Goal: Information Seeking & Learning: Get advice/opinions

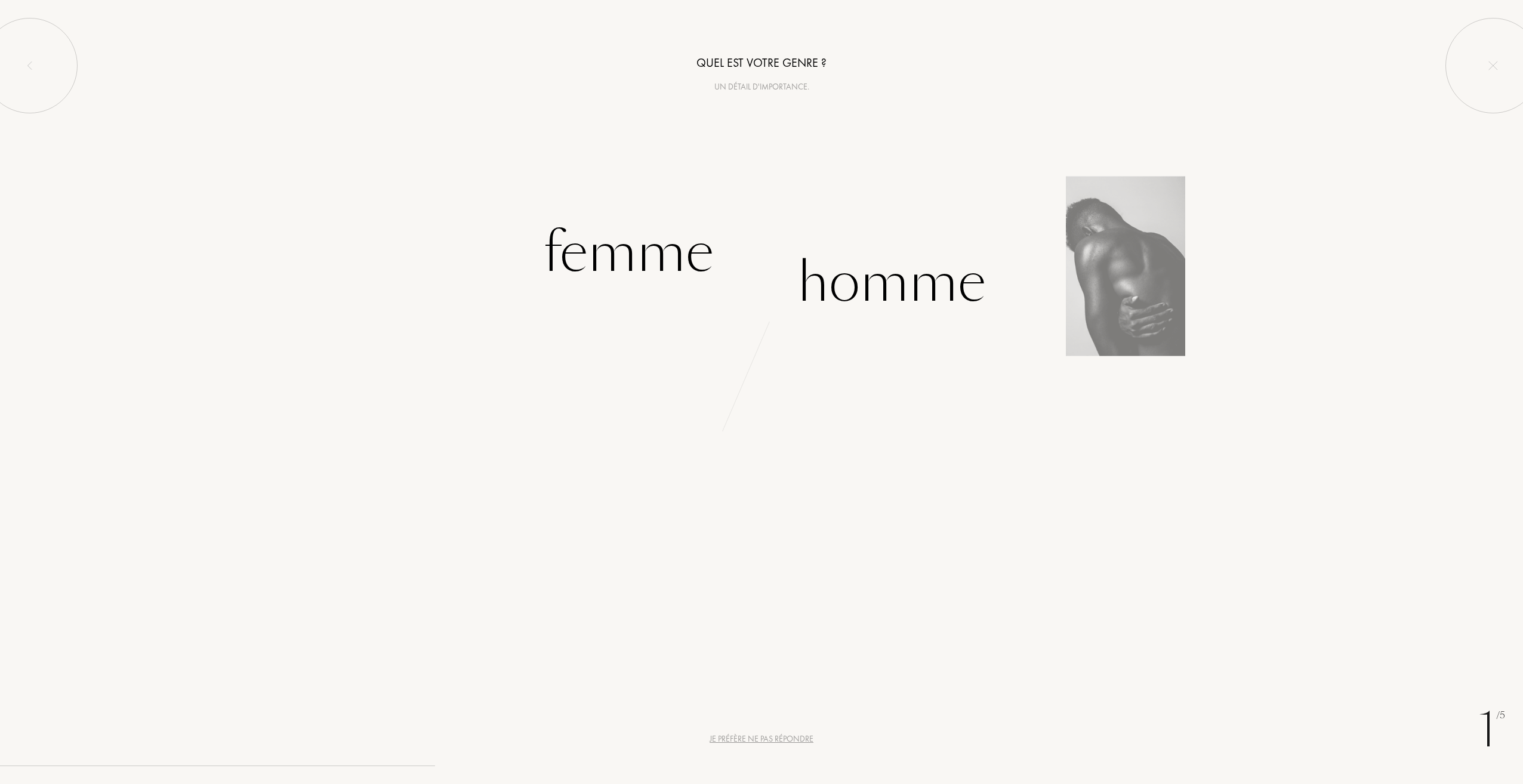
click at [1098, 281] on div "Homme" at bounding box center [1142, 268] width 762 height 111
click at [906, 276] on div "Homme" at bounding box center [891, 282] width 188 height 81
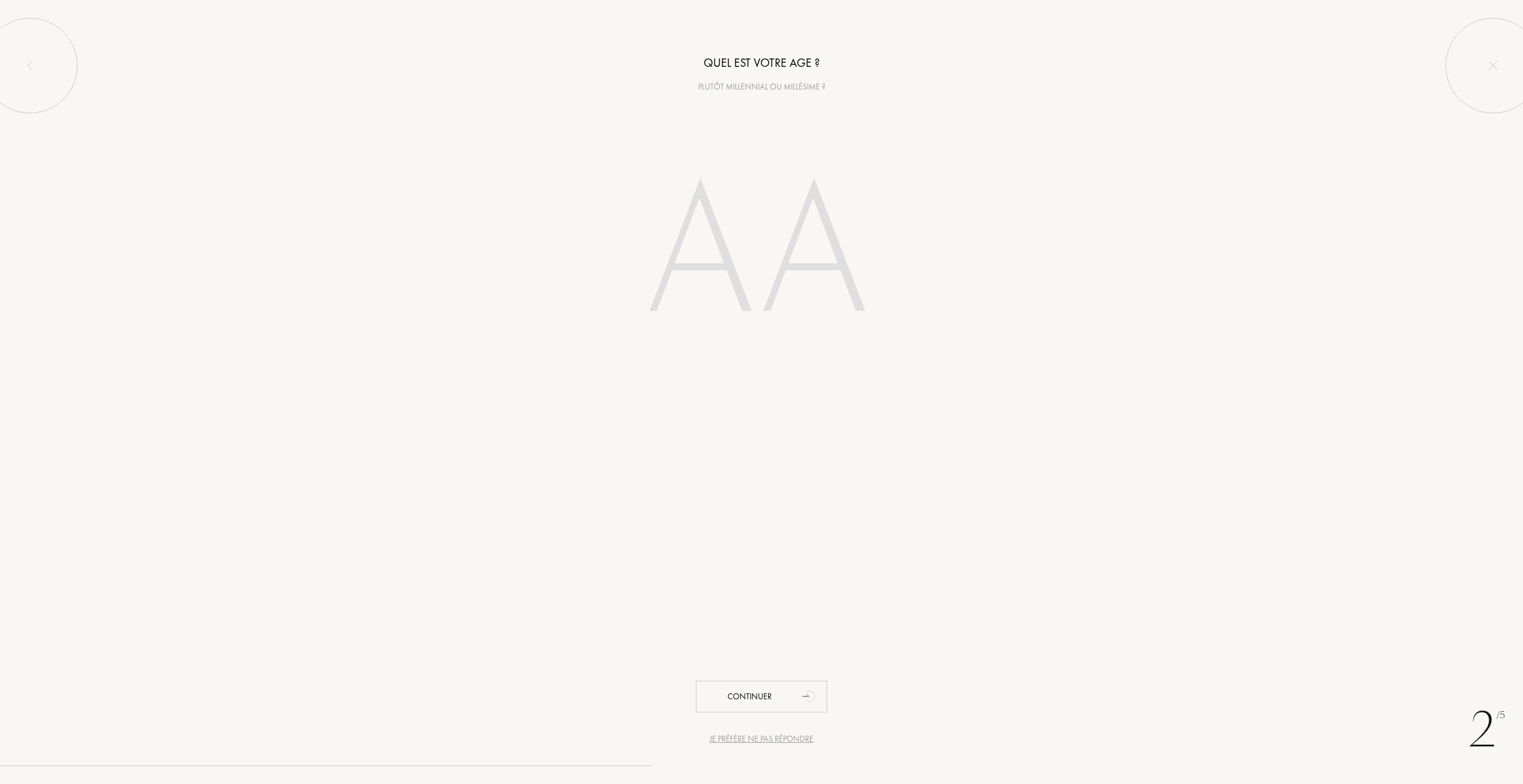
type input "10"
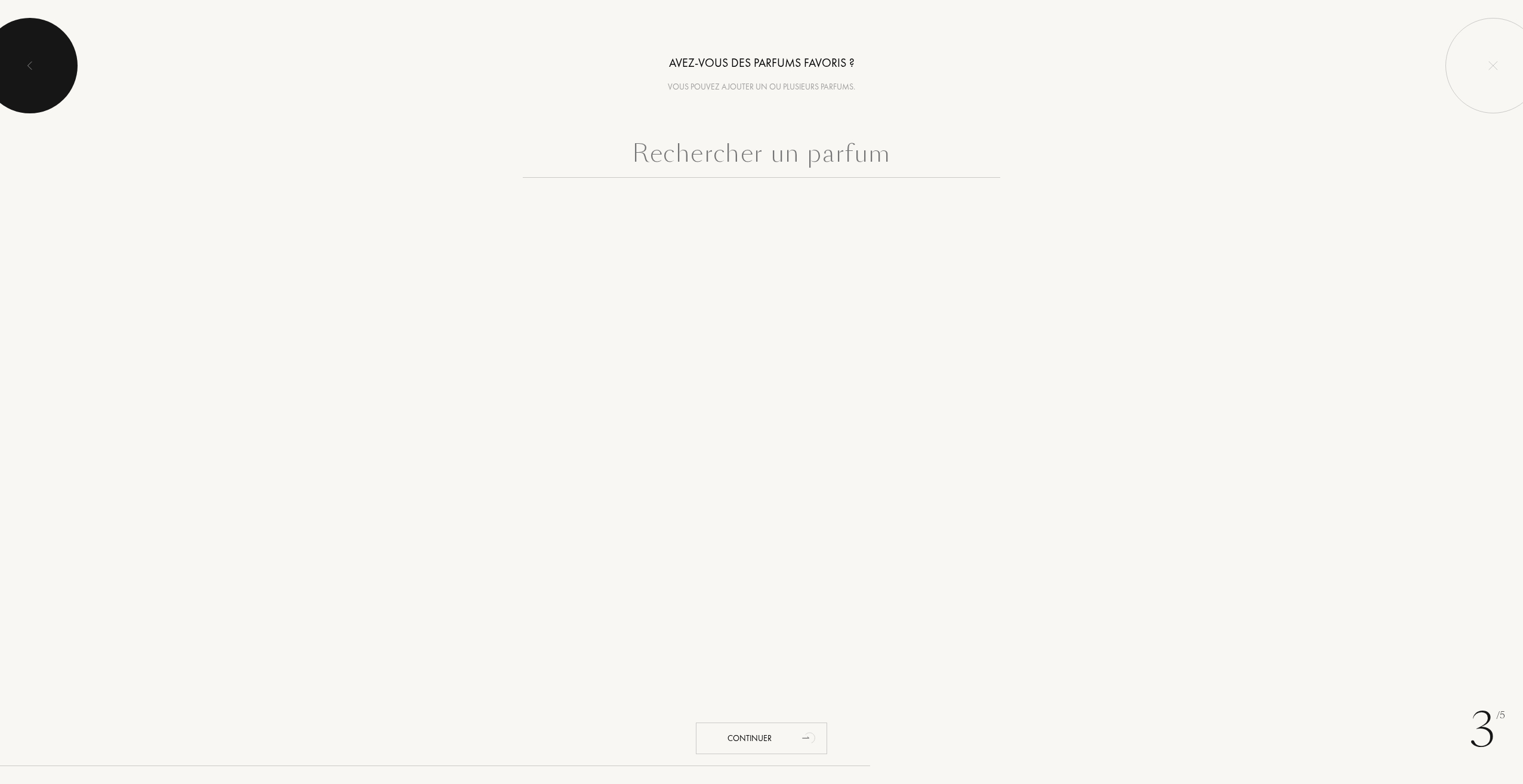
click at [27, 46] on div at bounding box center [29, 65] width 95 height 95
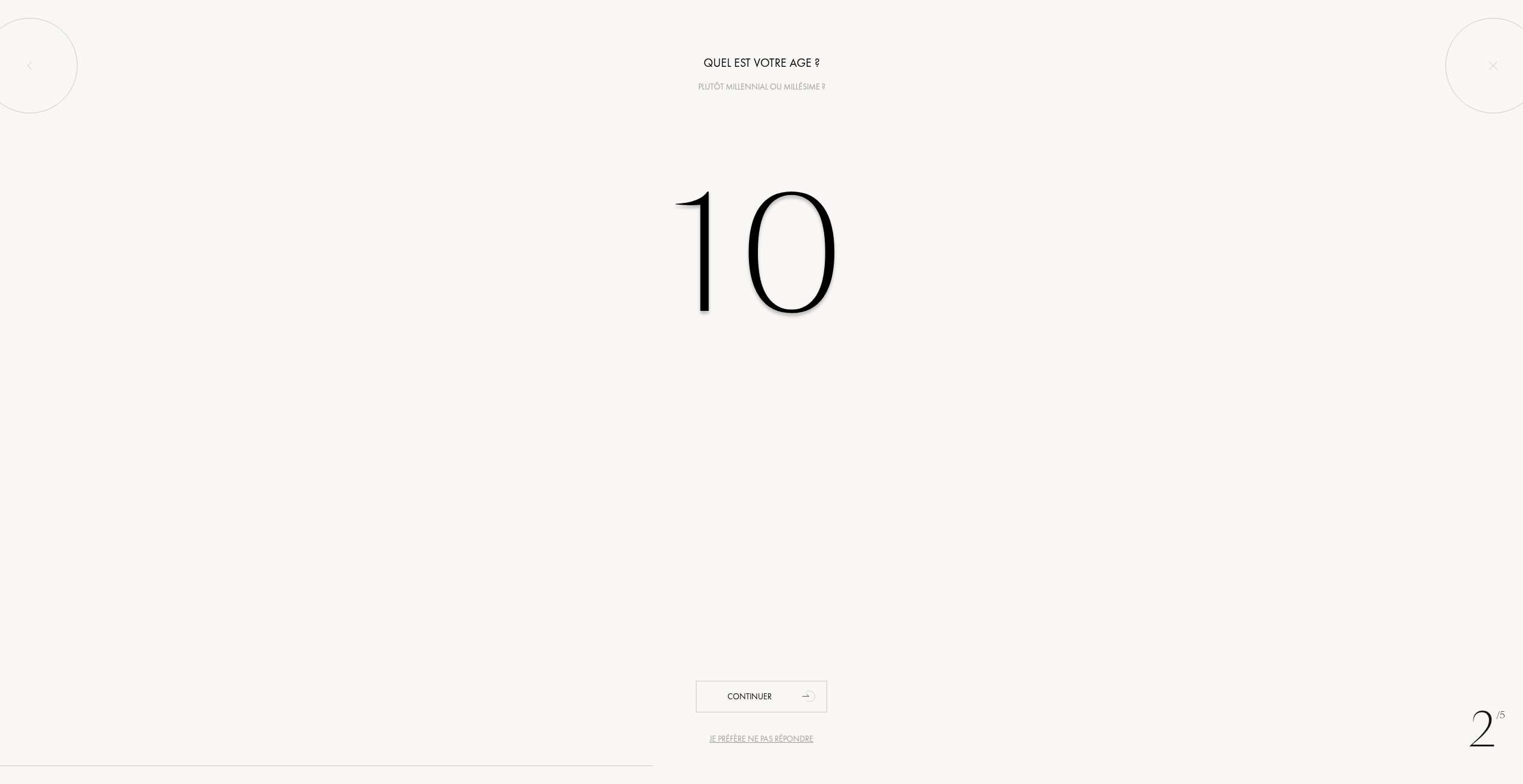
type input "1"
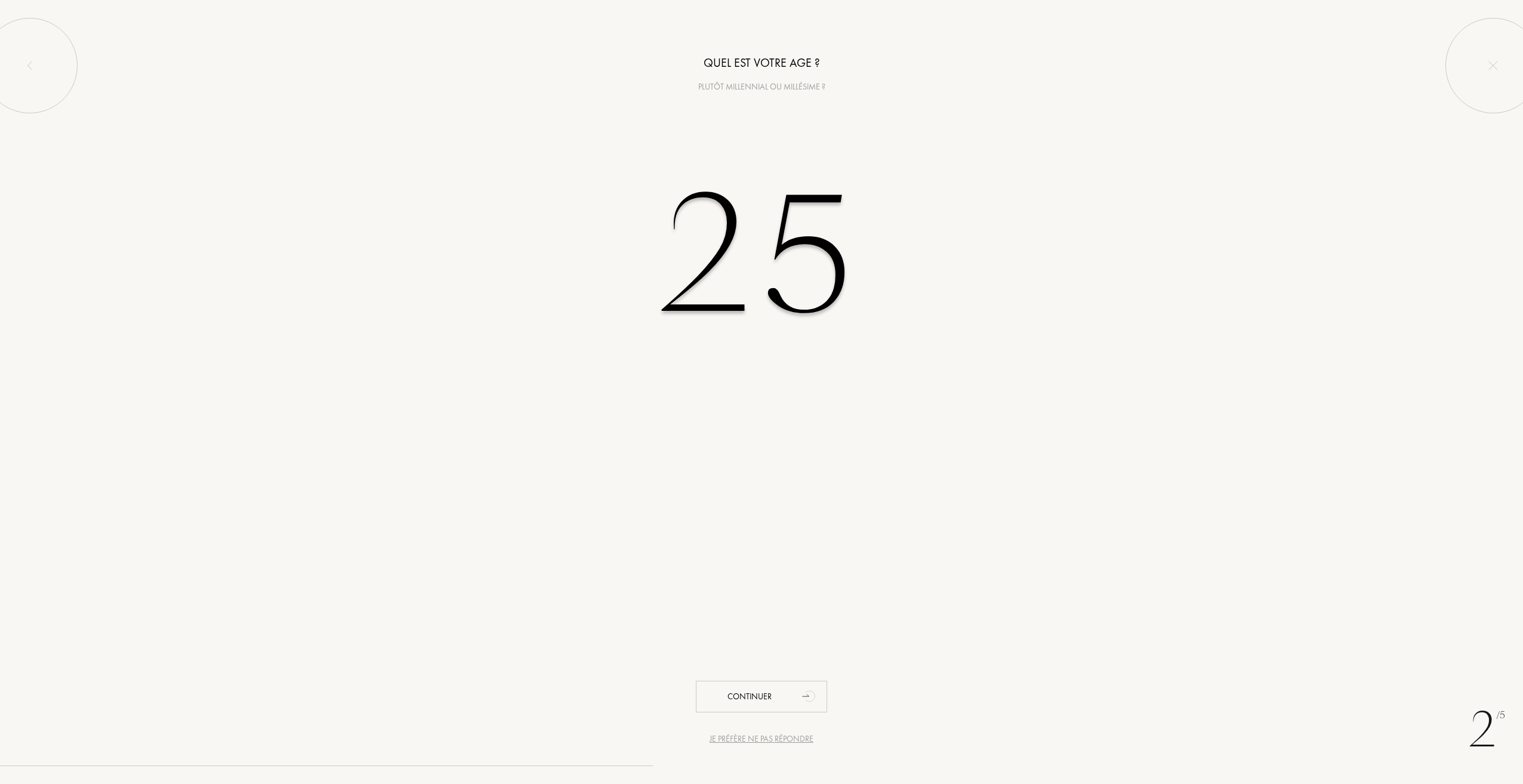
type input "25"
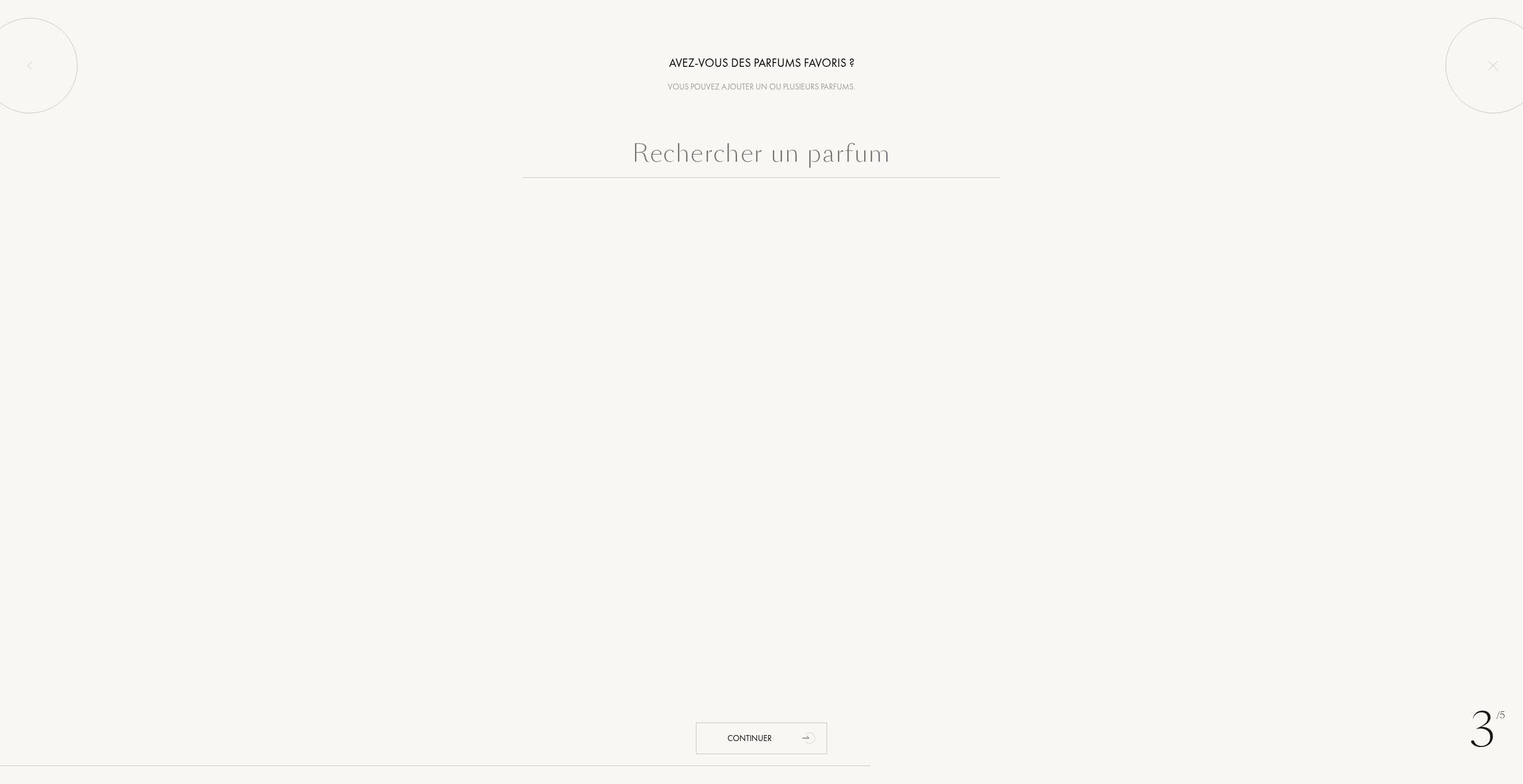
drag, startPoint x: 696, startPoint y: 108, endPoint x: 733, endPoint y: 133, distance: 44.7
click at [696, 108] on div "Avez-vous des parfums favoris ? Vous pouvez ajouter un ou plusieurs parfums. Co…" at bounding box center [762, 119] width 1523 height 238
click at [736, 137] on input "text" at bounding box center [762, 156] width 477 height 43
click at [760, 171] on input "text" at bounding box center [762, 156] width 477 height 43
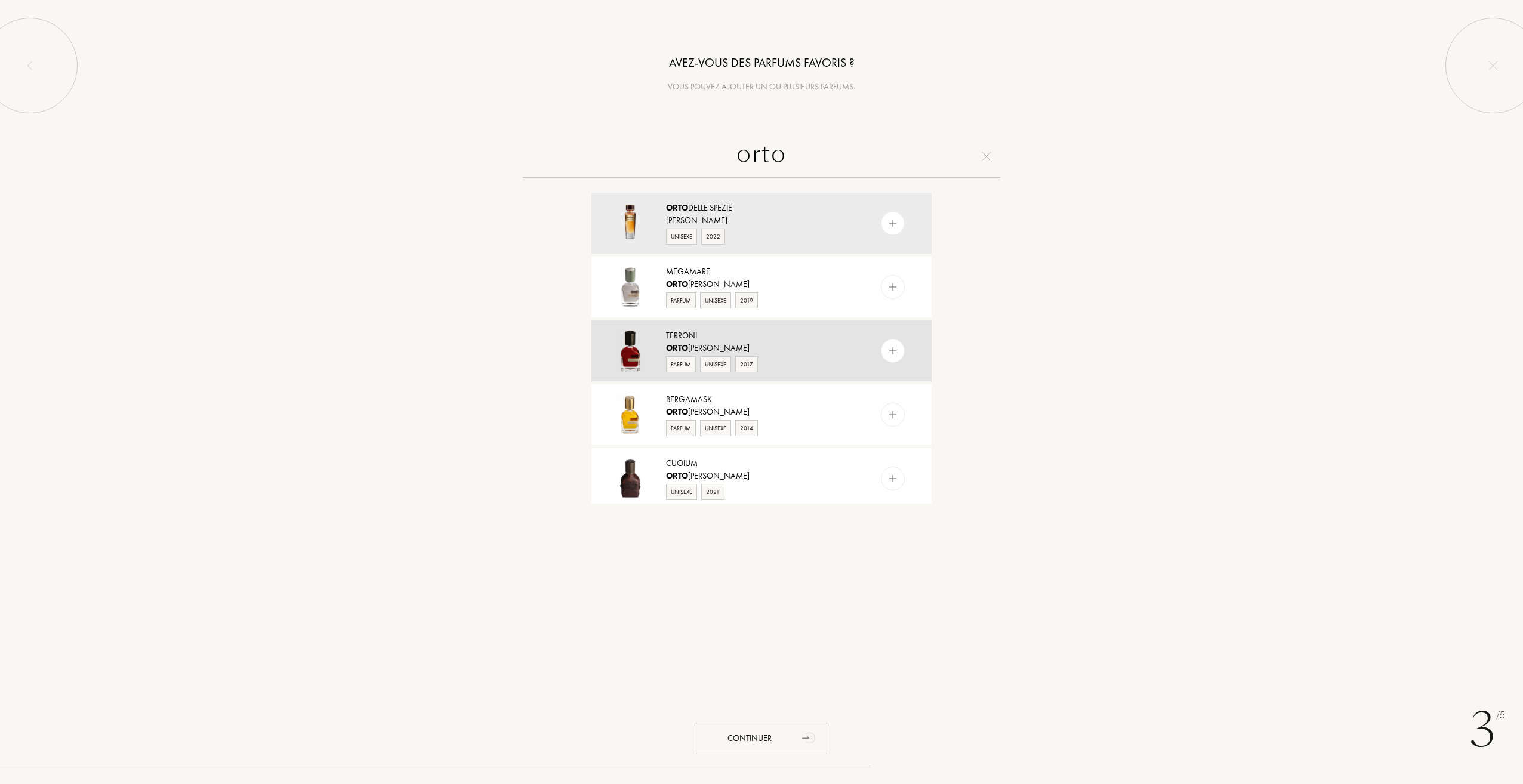
type input "orto"
click at [887, 356] on img at bounding box center [893, 351] width 12 height 12
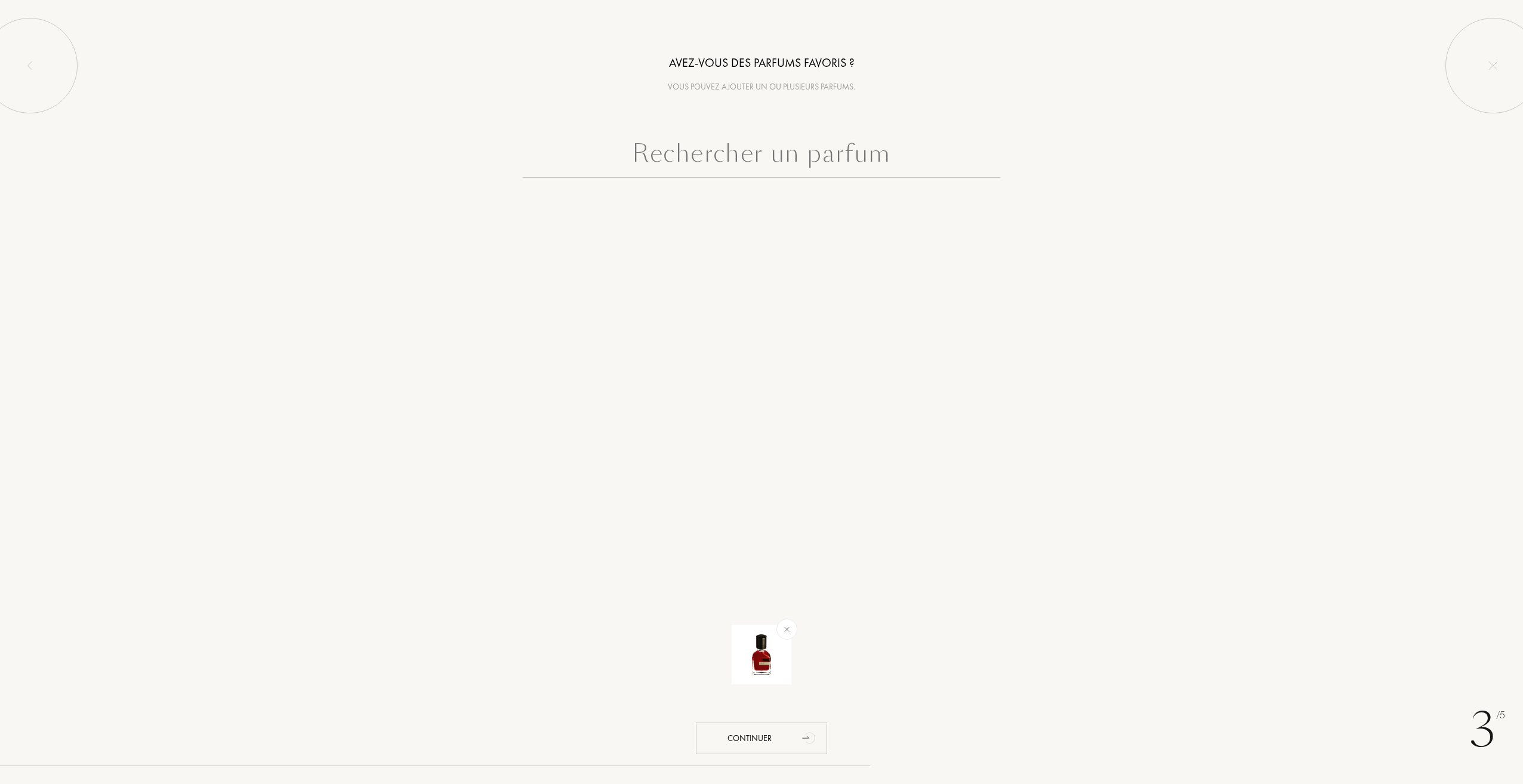
click at [879, 163] on input "text" at bounding box center [762, 156] width 477 height 43
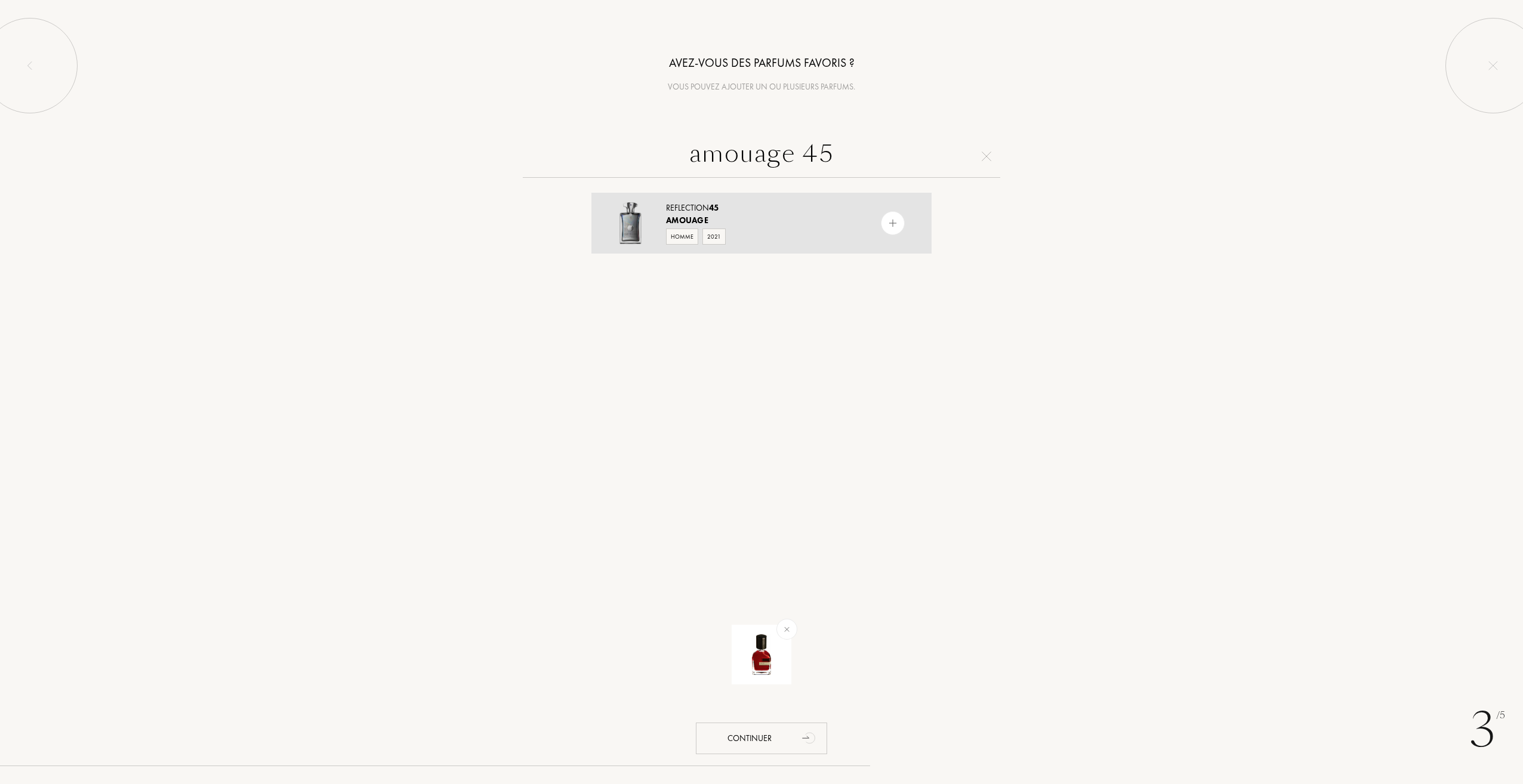
type input "amouage 45"
click at [899, 224] on div at bounding box center [892, 223] width 24 height 24
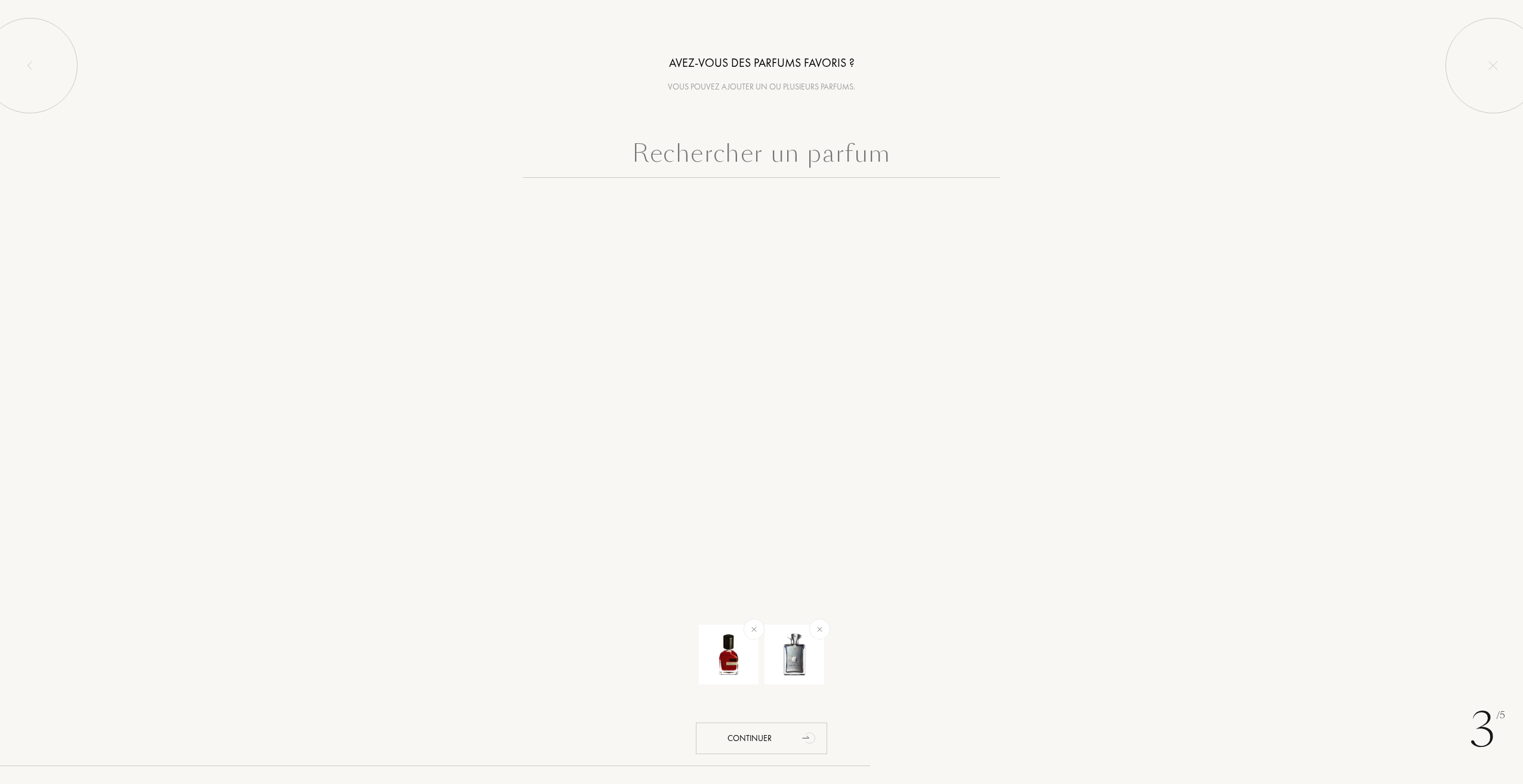
click at [874, 155] on input "text" at bounding box center [762, 156] width 477 height 43
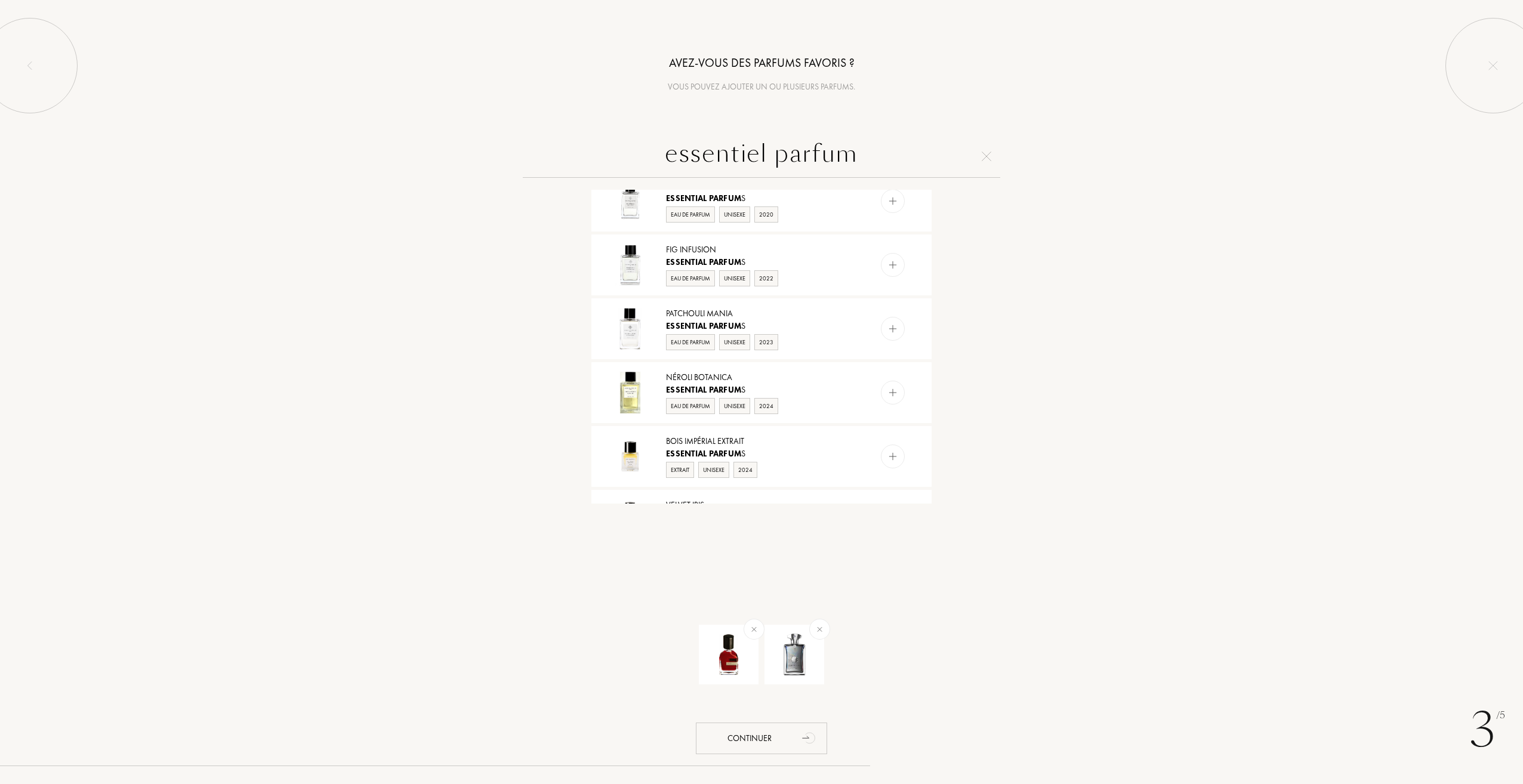
scroll to position [644, 0]
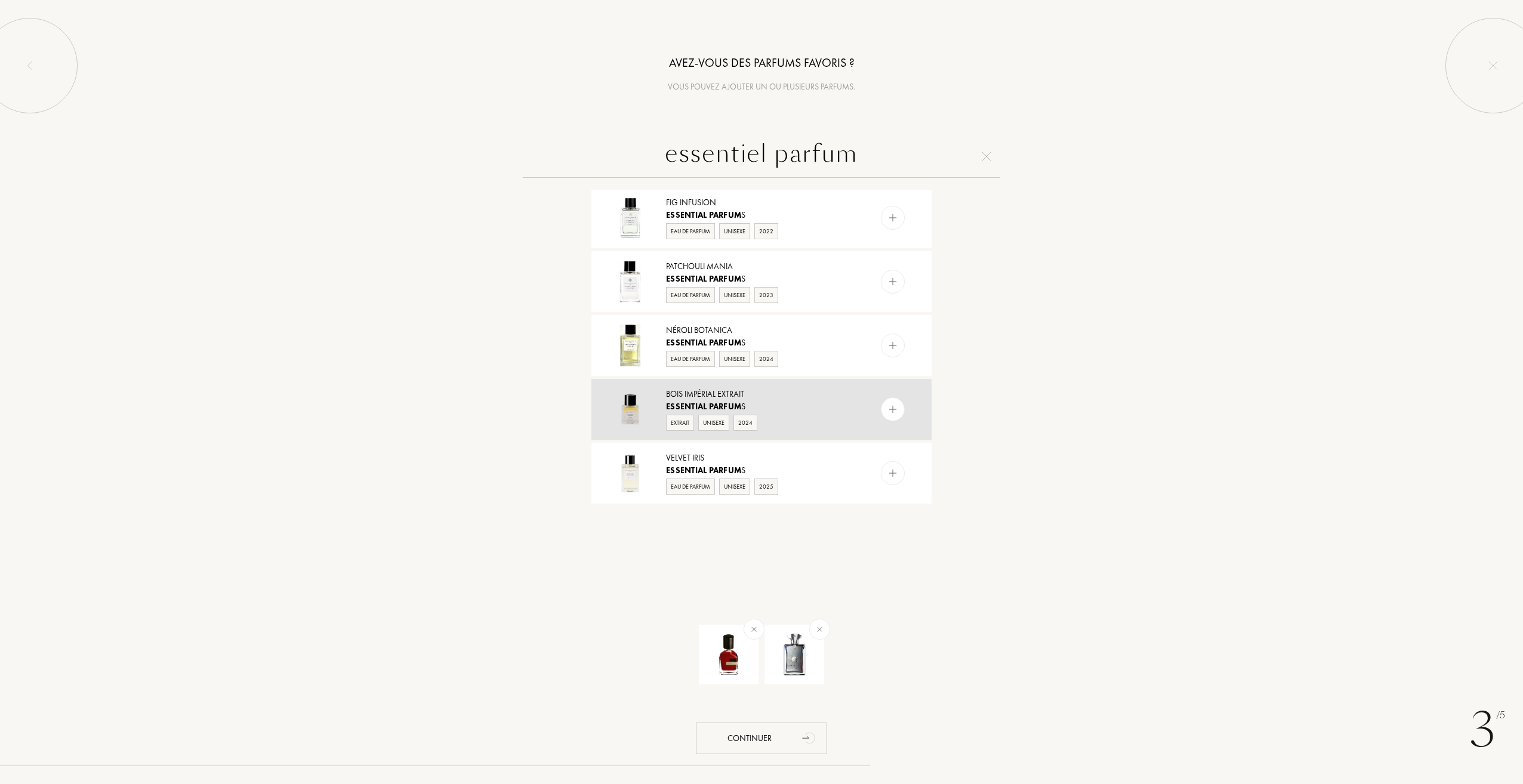
type input "essentiel parfum"
click at [863, 407] on div "Bois Impérial Extrait Essential Parfum s Extrait Unisexe 2024" at bounding box center [762, 409] width 340 height 61
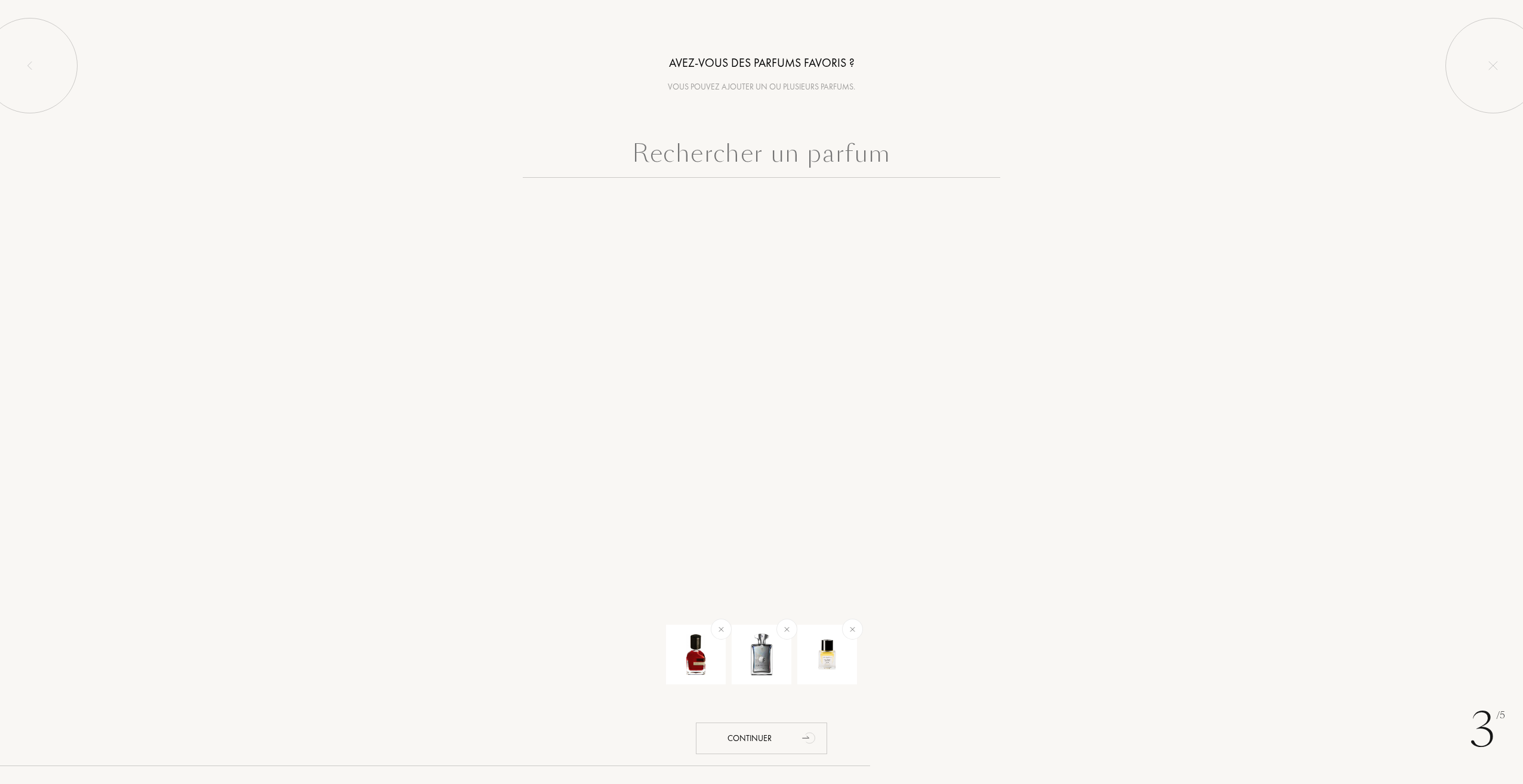
scroll to position [0, 0]
click at [785, 729] on div "Continuer" at bounding box center [762, 738] width 132 height 31
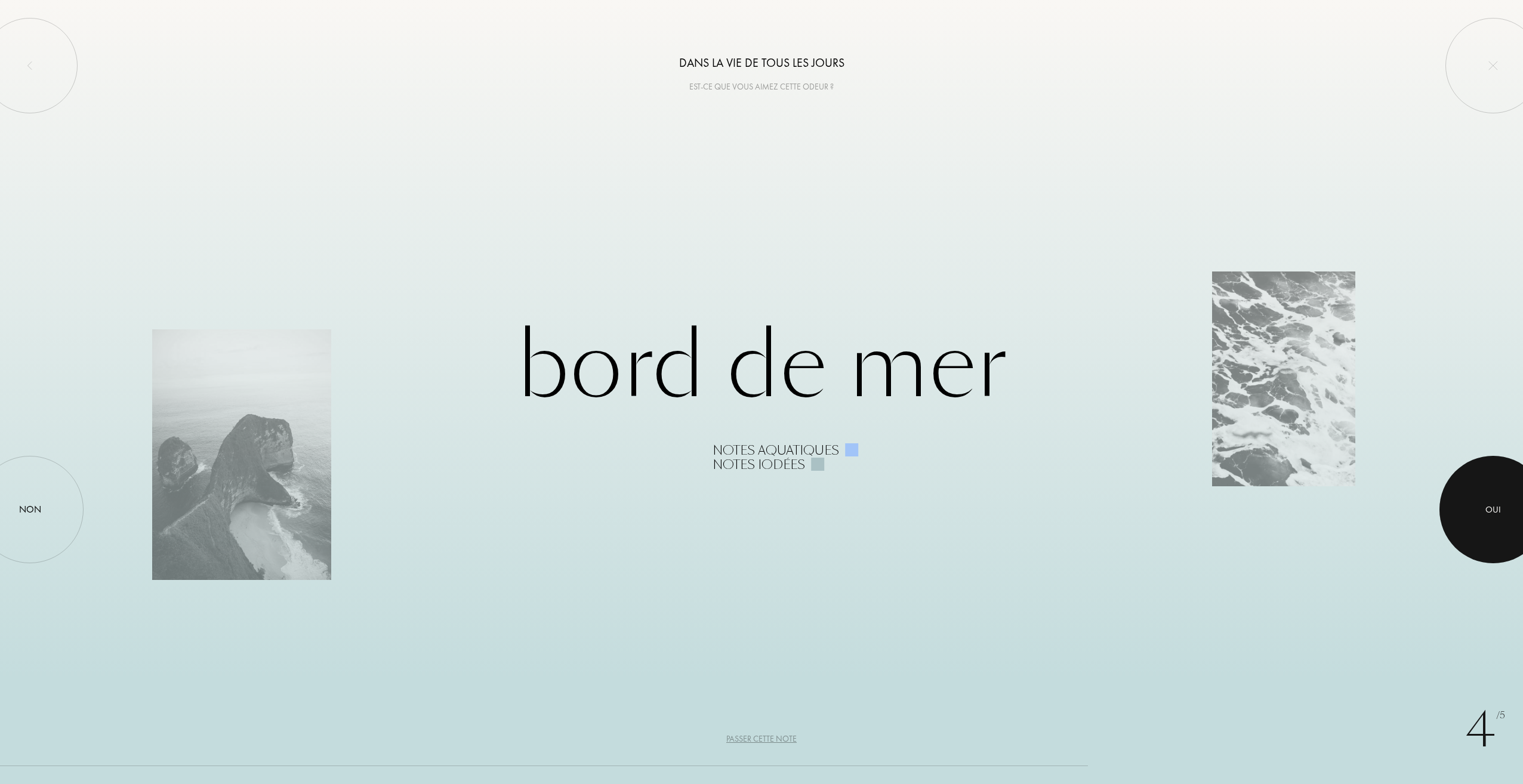
click at [1469, 505] on div at bounding box center [1493, 510] width 108 height 108
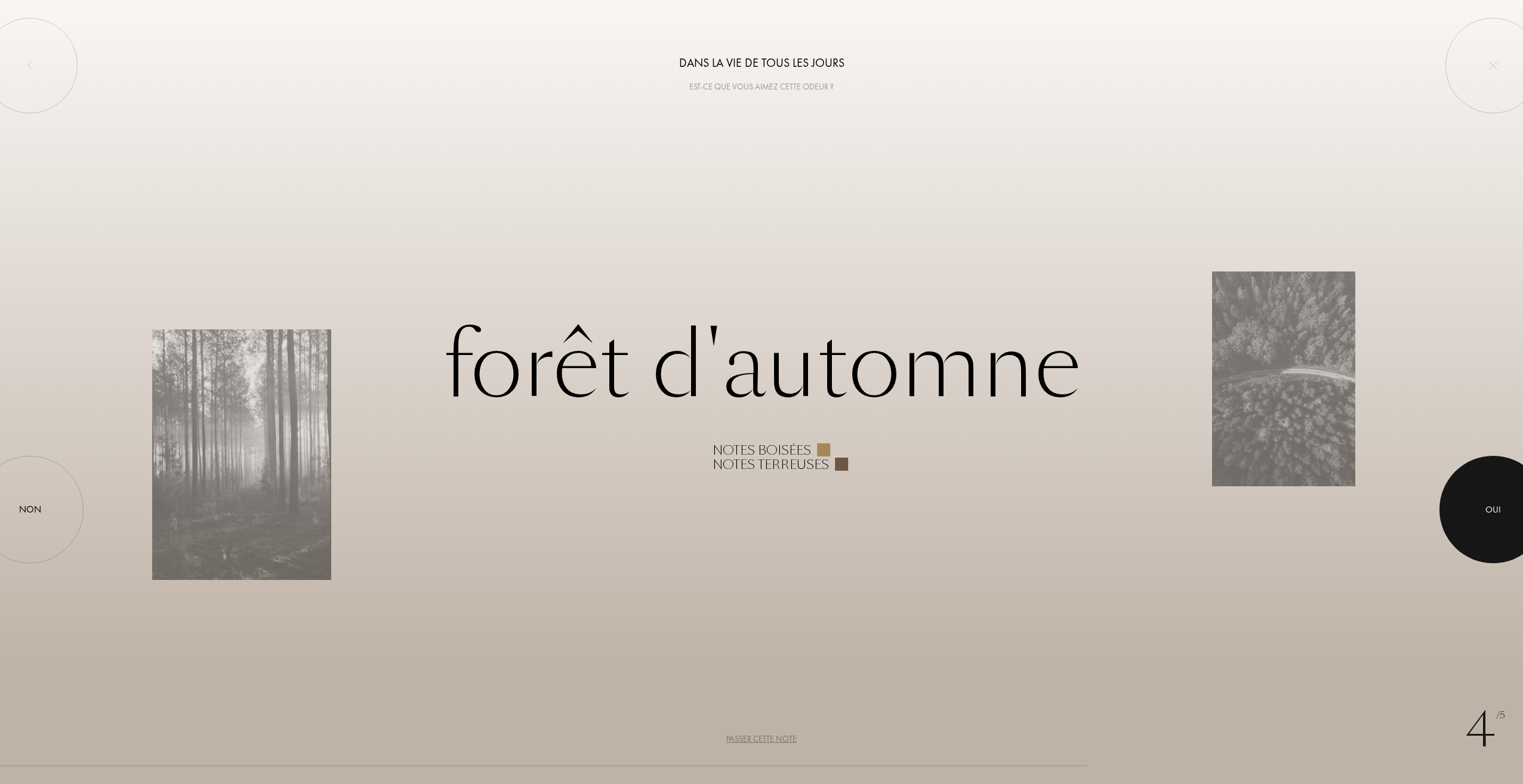
click at [1458, 503] on div at bounding box center [1493, 510] width 108 height 108
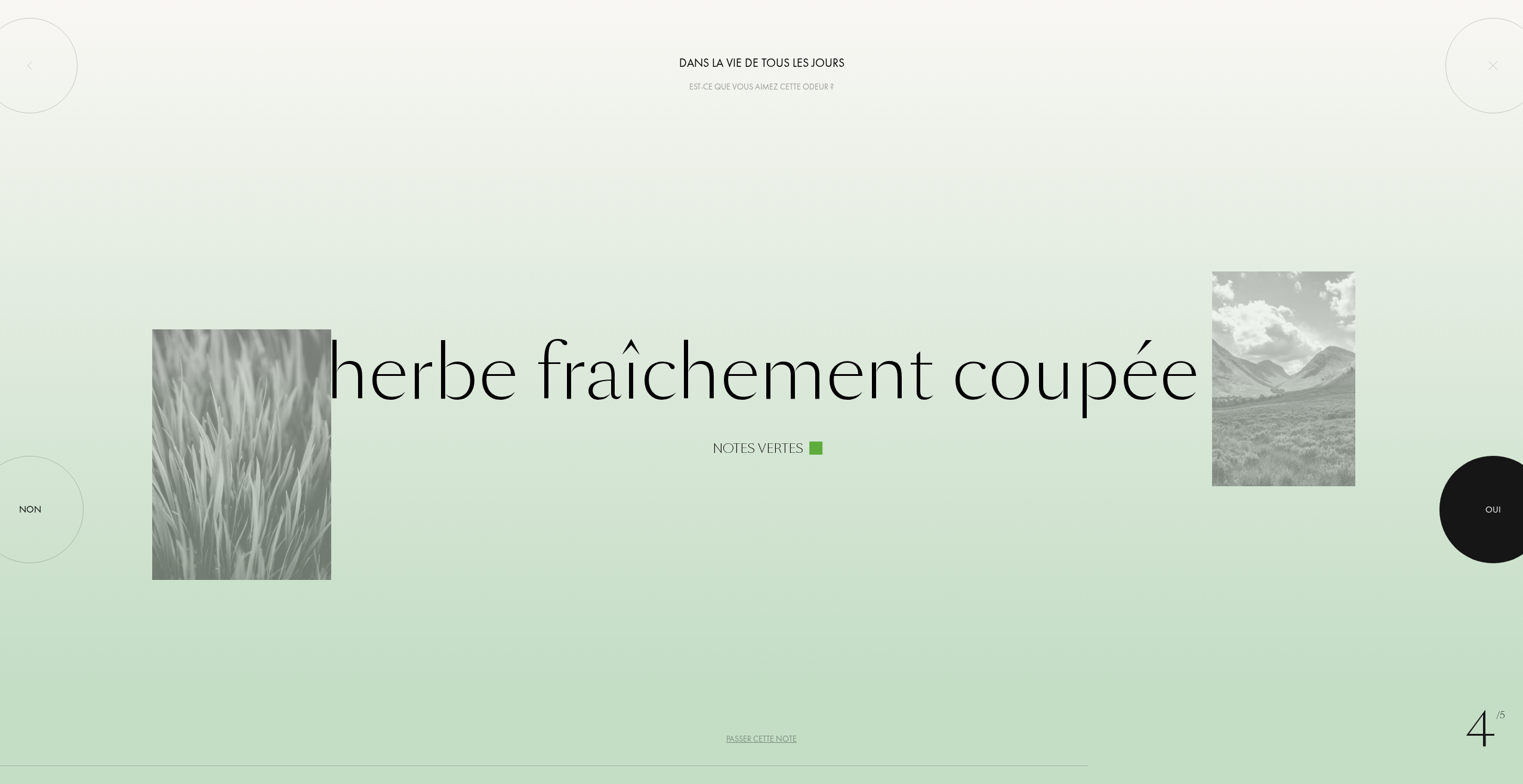
click at [1458, 503] on div at bounding box center [1493, 510] width 108 height 108
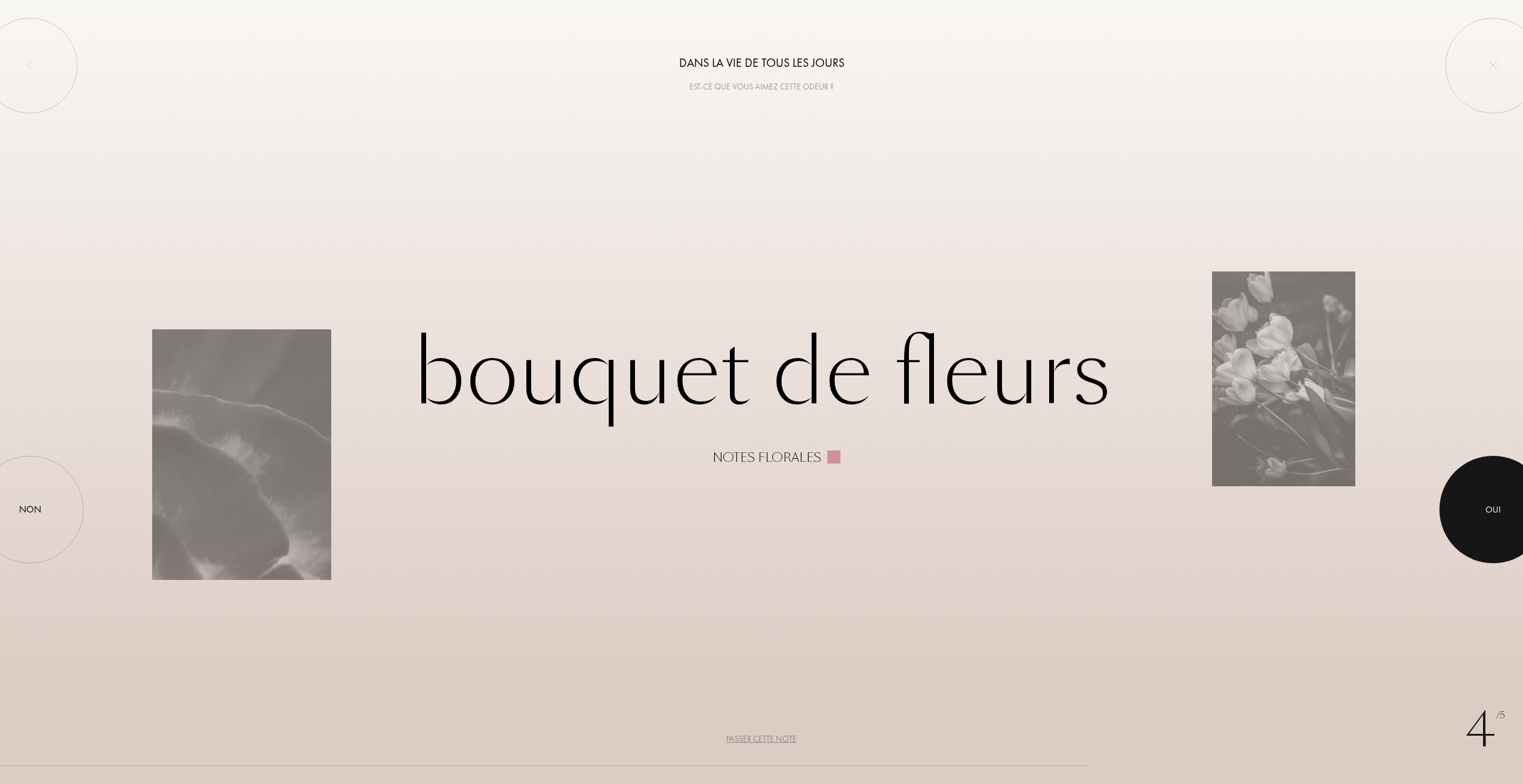
click at [1503, 500] on div at bounding box center [1493, 510] width 108 height 108
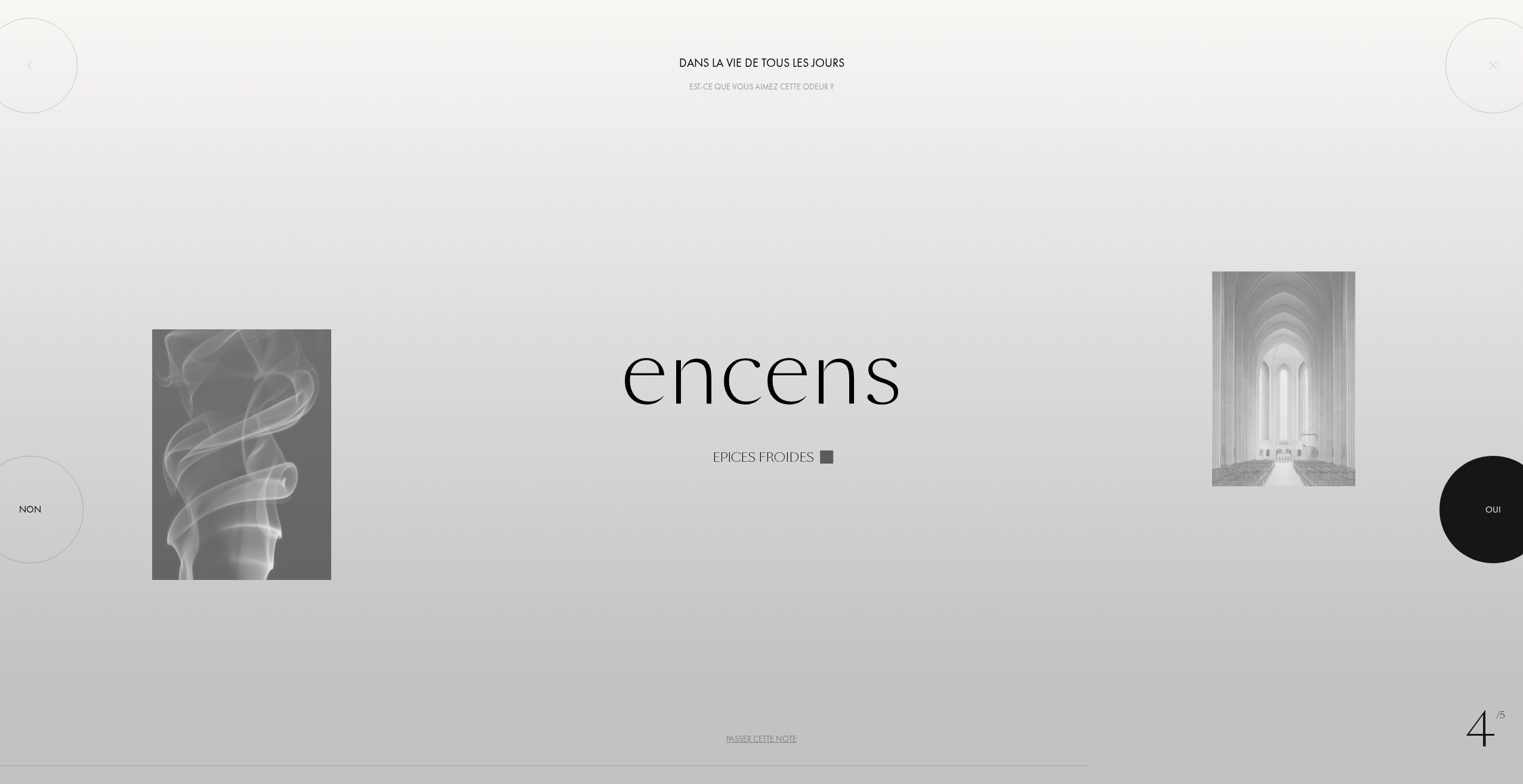
click at [1503, 500] on div at bounding box center [1493, 510] width 108 height 108
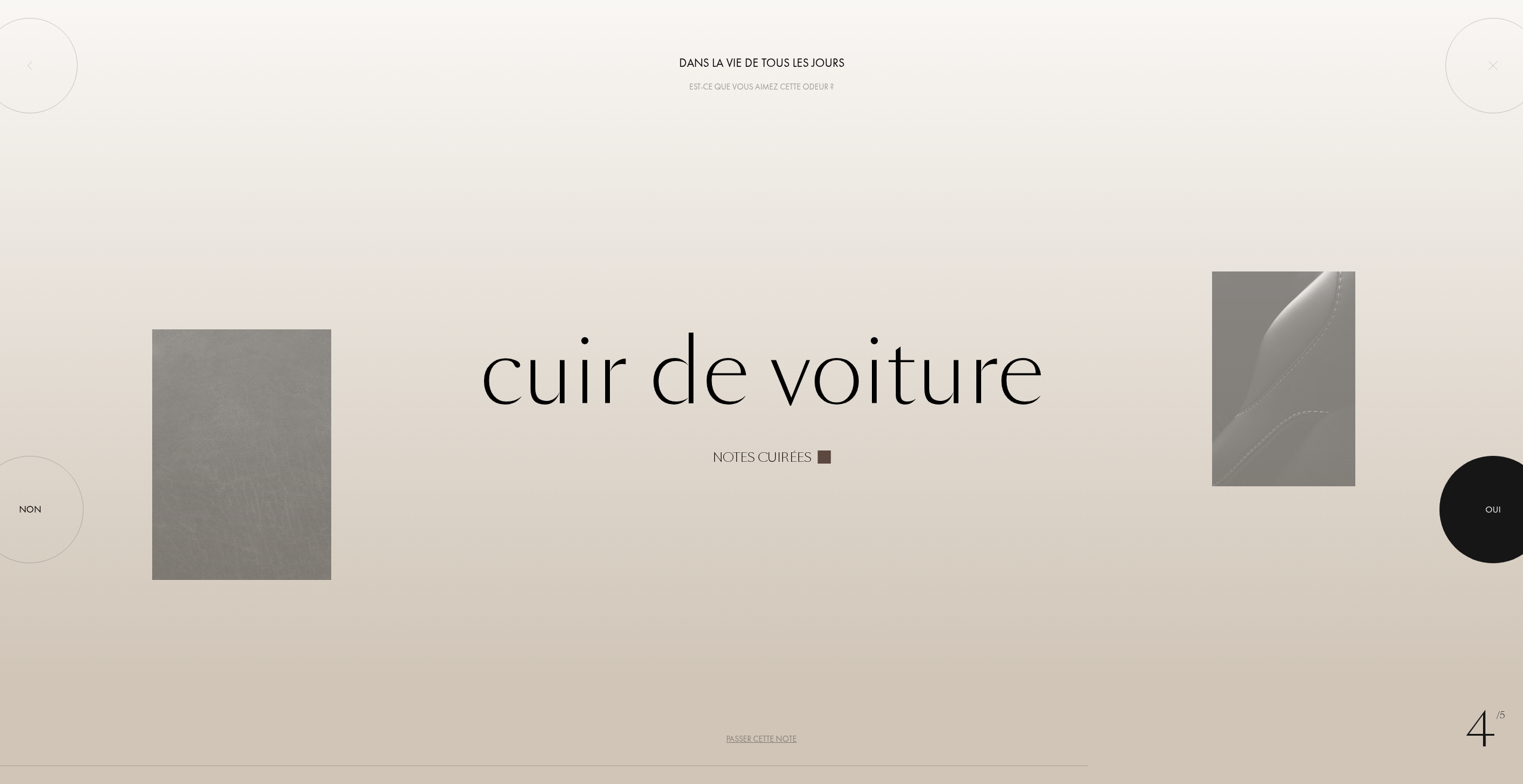
click at [1503, 500] on div at bounding box center [1493, 510] width 108 height 108
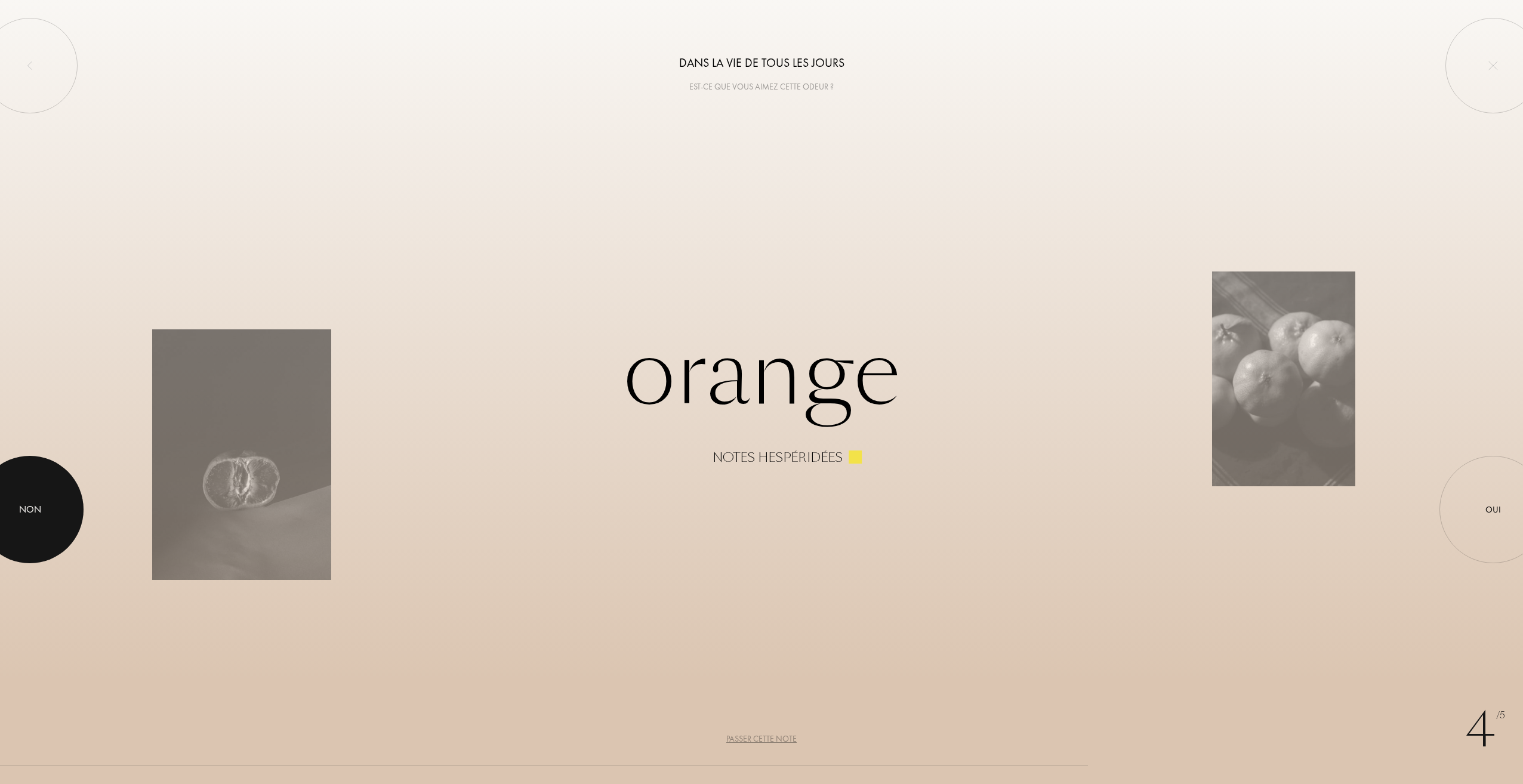
click at [12, 508] on div at bounding box center [30, 510] width 108 height 108
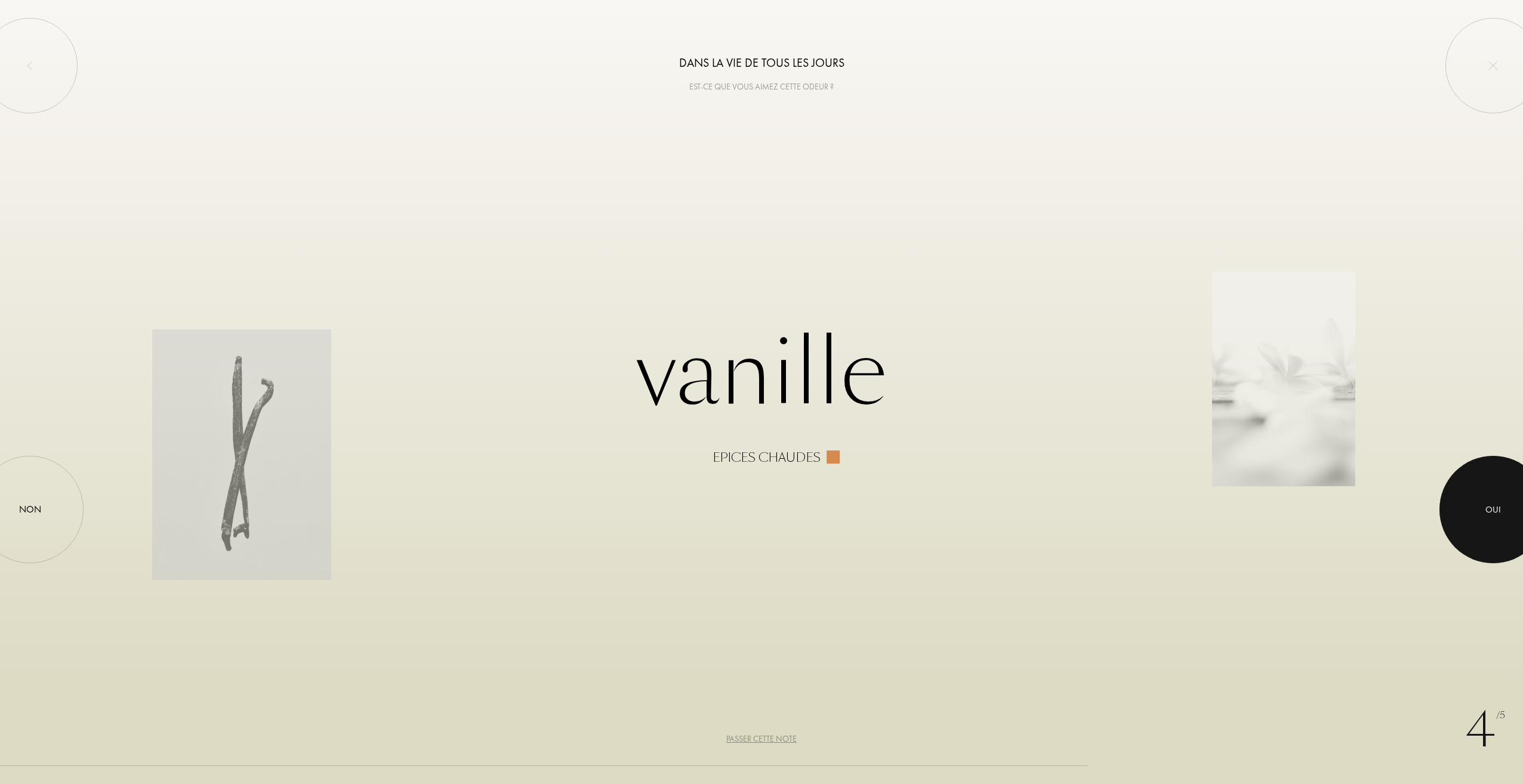
click at [1487, 482] on div "Oui" at bounding box center [1493, 510] width 108 height 108
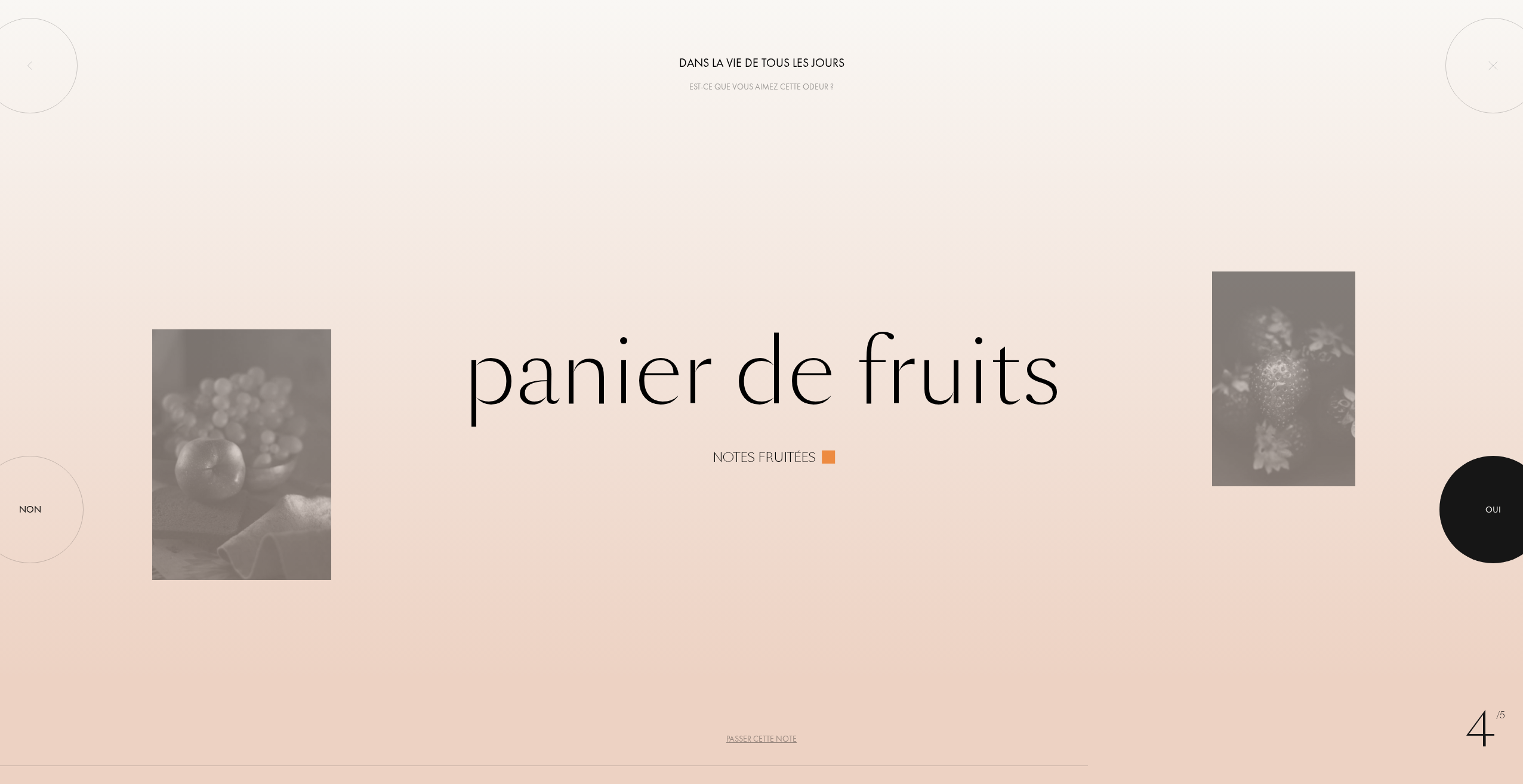
click at [1483, 480] on div at bounding box center [1493, 510] width 108 height 108
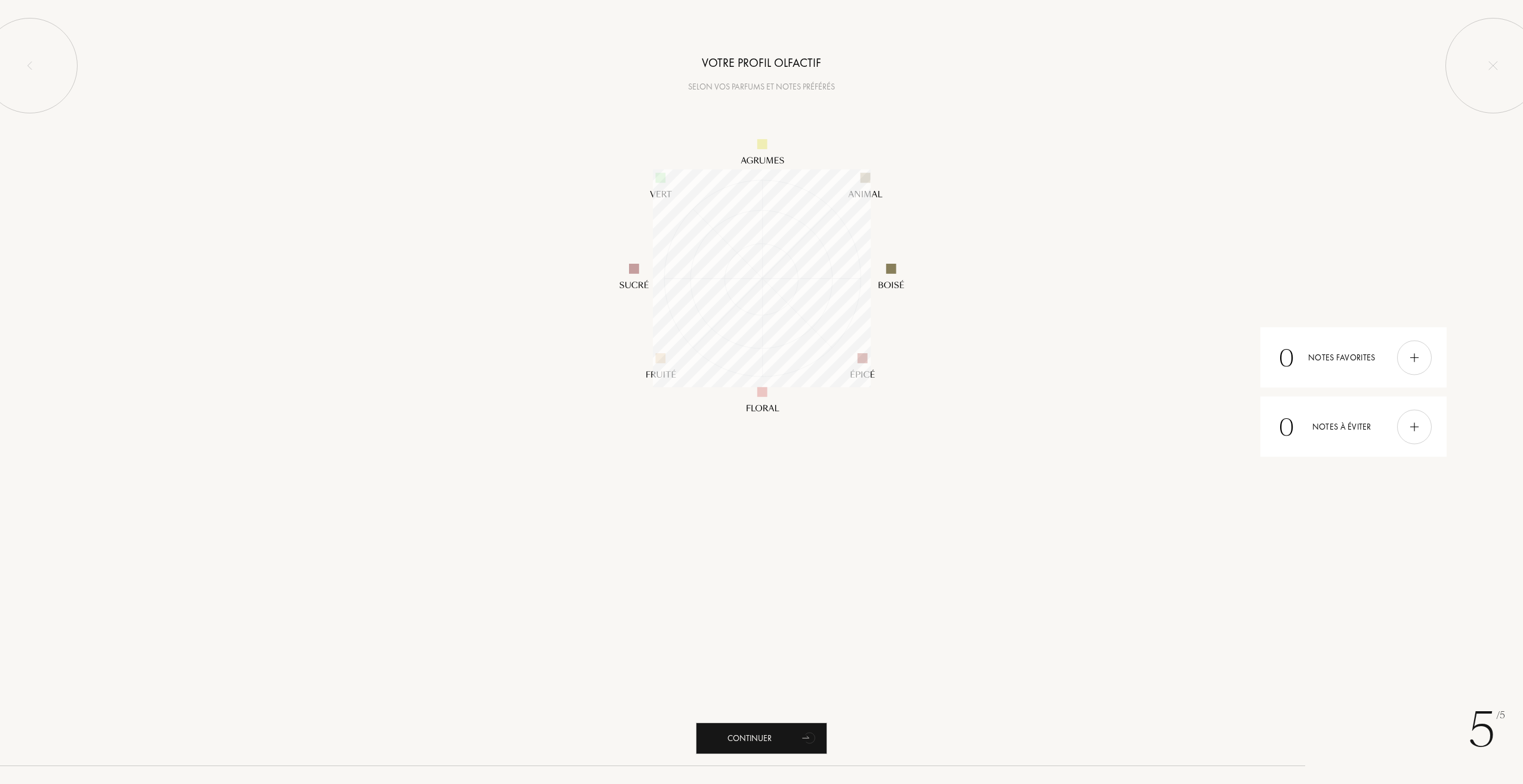
scroll to position [217, 217]
click at [759, 750] on div "Continuer" at bounding box center [762, 738] width 132 height 31
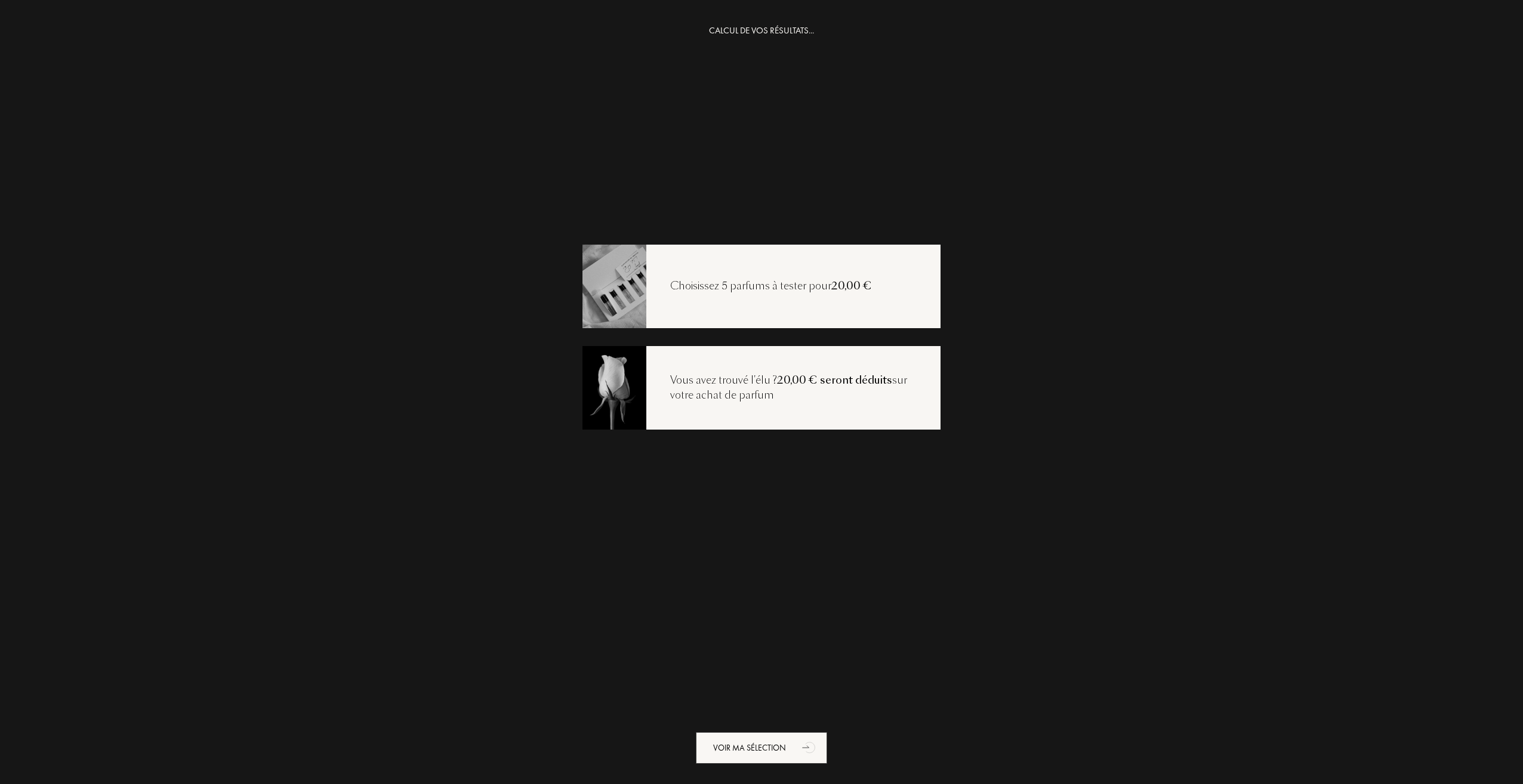
click at [744, 728] on div "Voir ma sélection" at bounding box center [762, 738] width 199 height 32
click at [752, 745] on div "Voir ma sélection" at bounding box center [762, 748] width 132 height 31
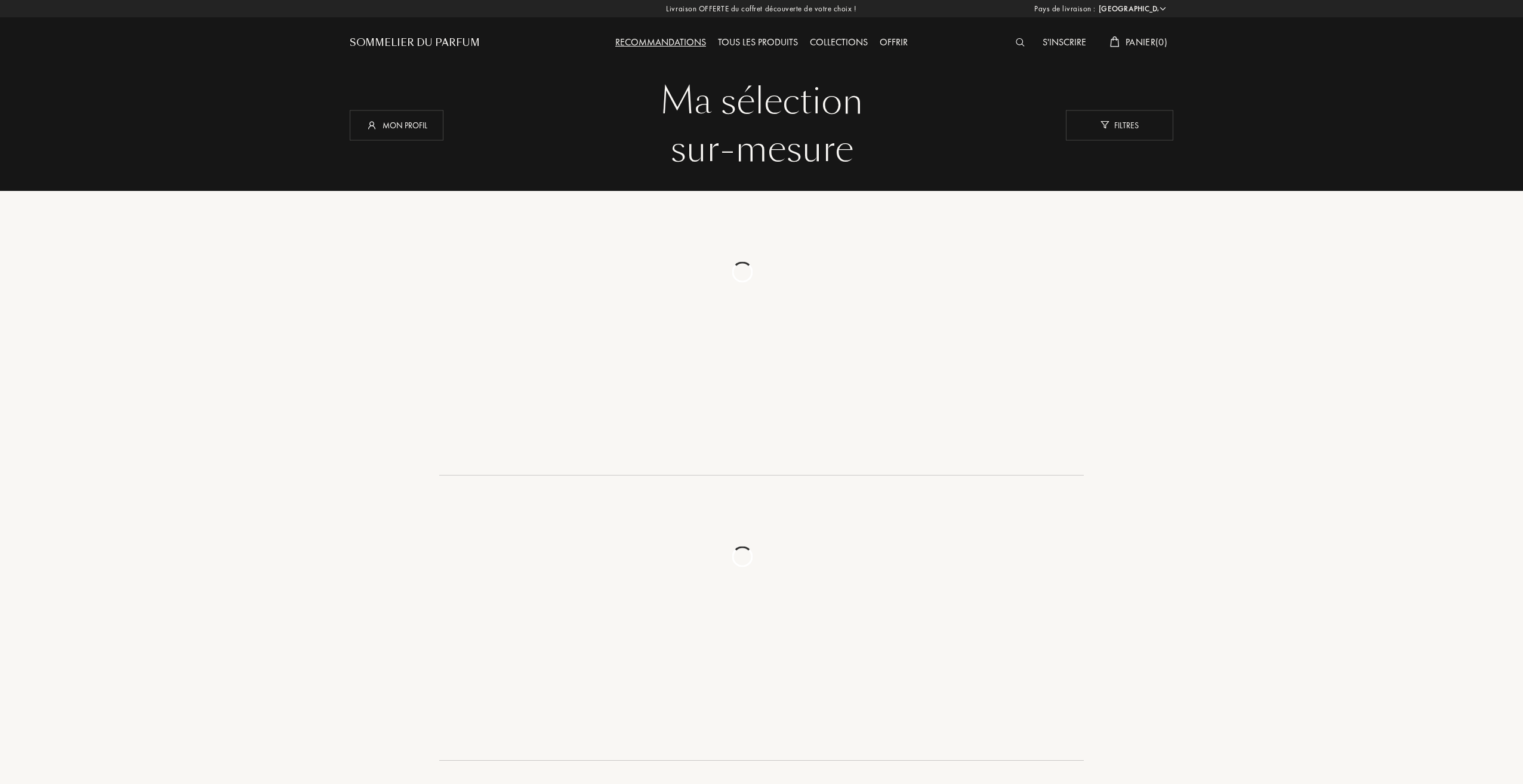
select select "FR"
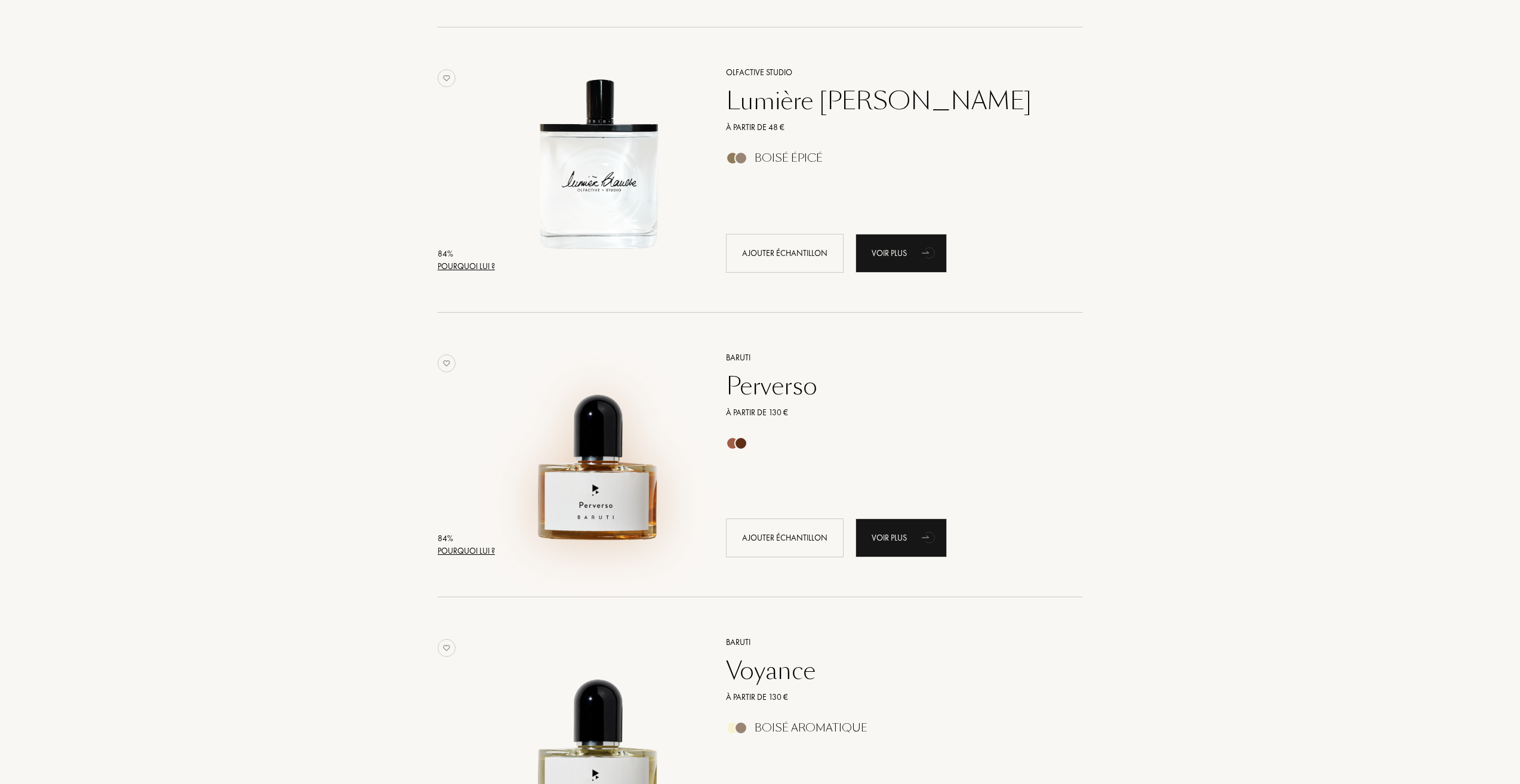
scroll to position [2506, 0]
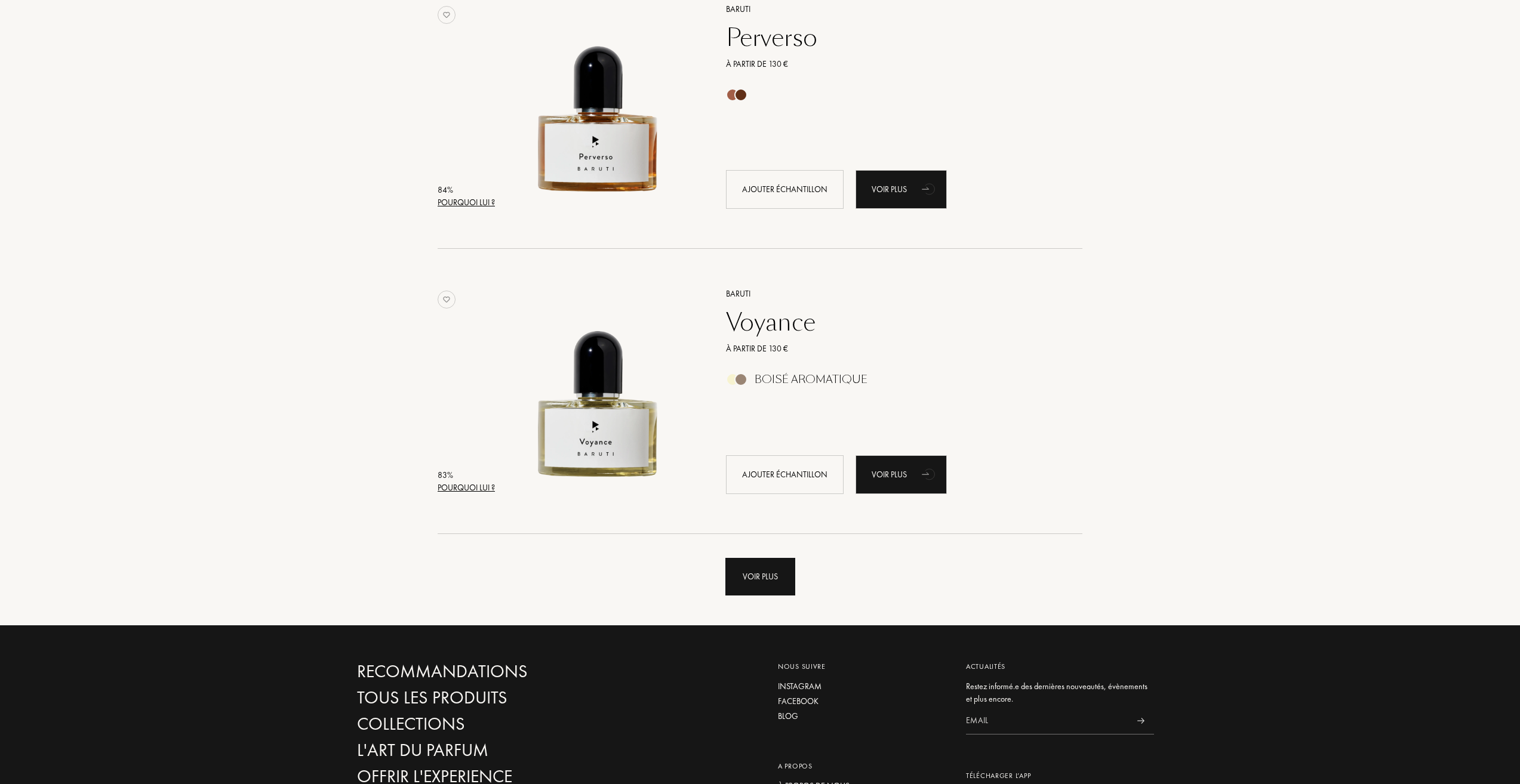
click at [741, 585] on div "Voir plus" at bounding box center [760, 577] width 70 height 38
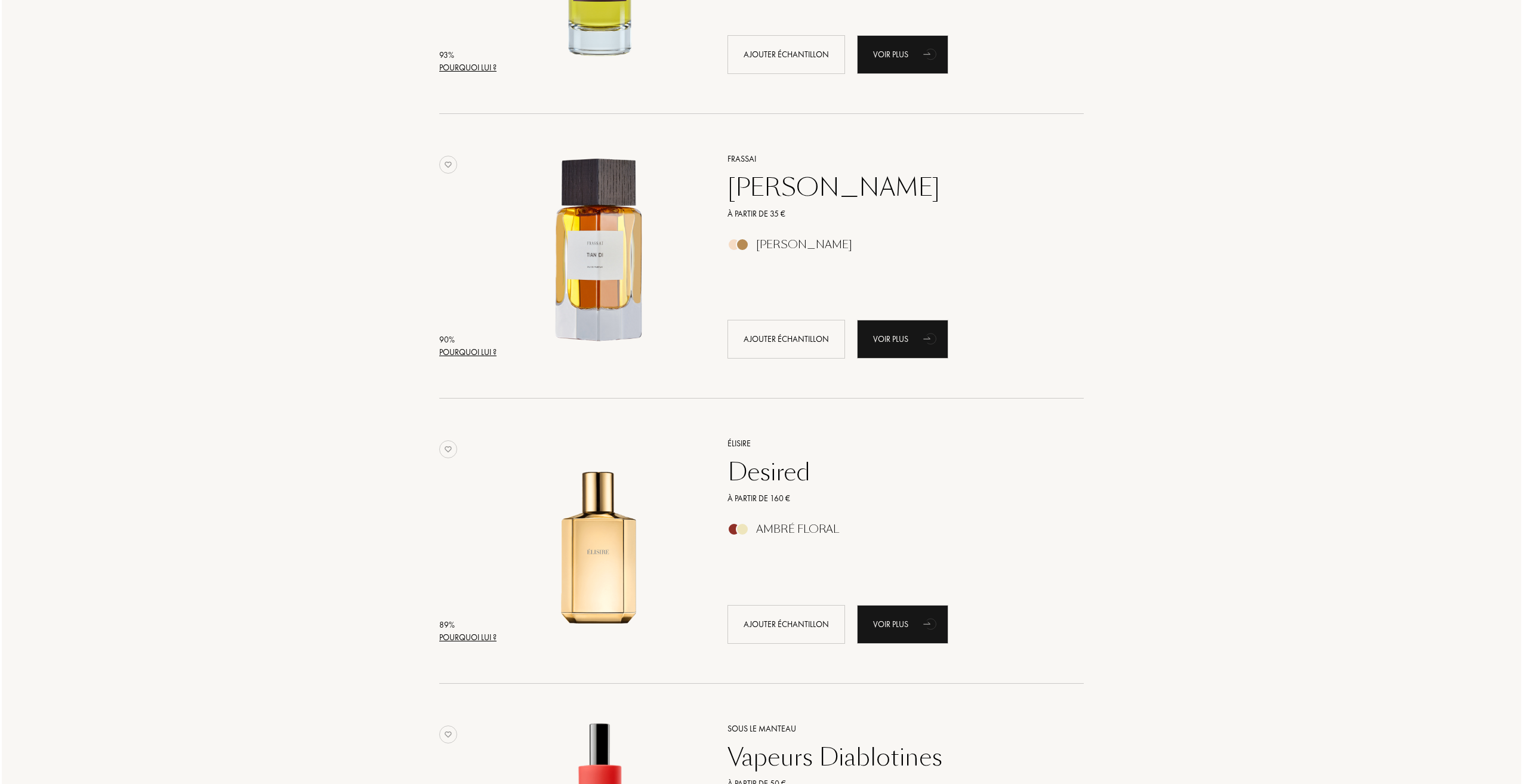
scroll to position [0, 0]
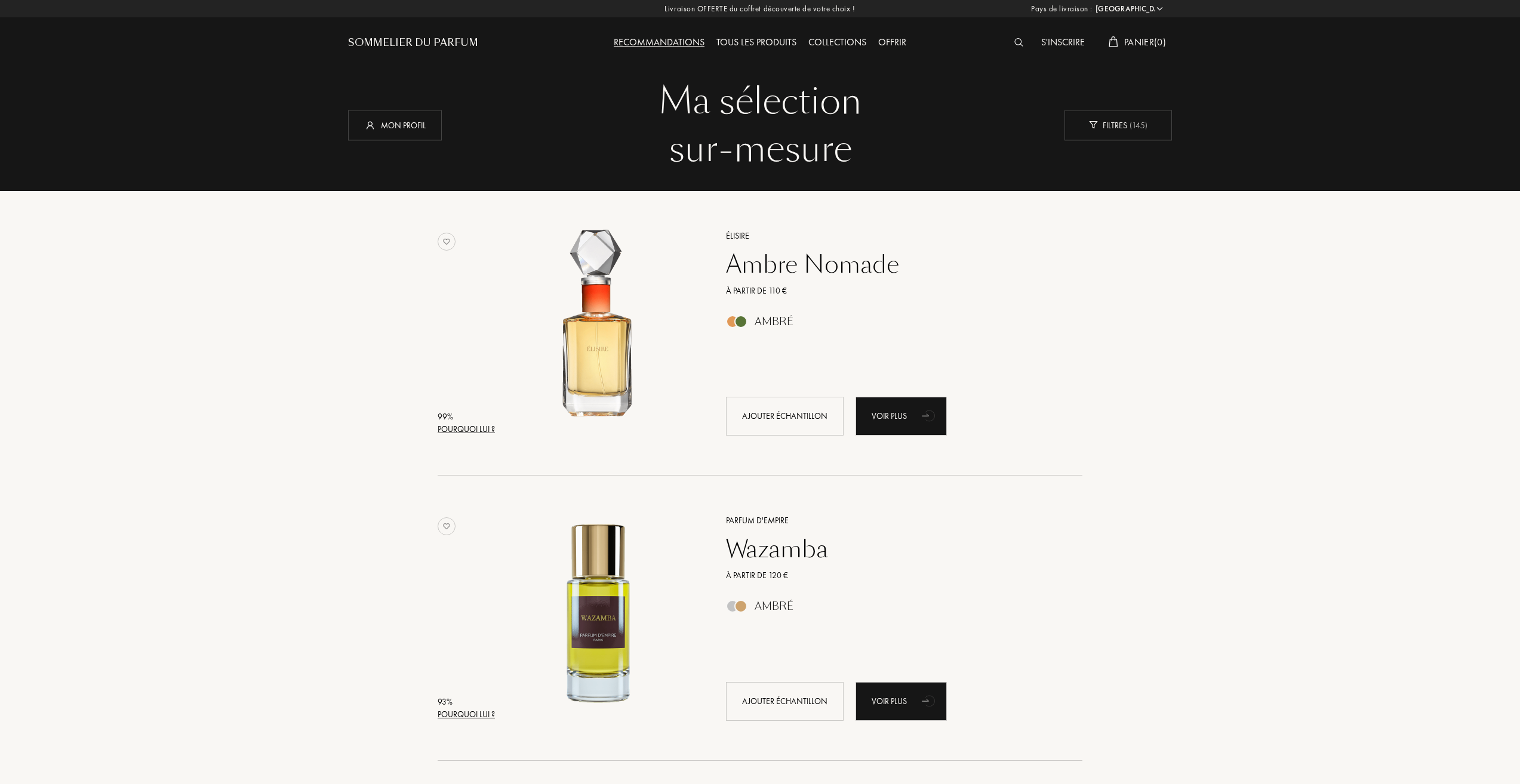
click at [1018, 41] on img at bounding box center [1019, 42] width 9 height 8
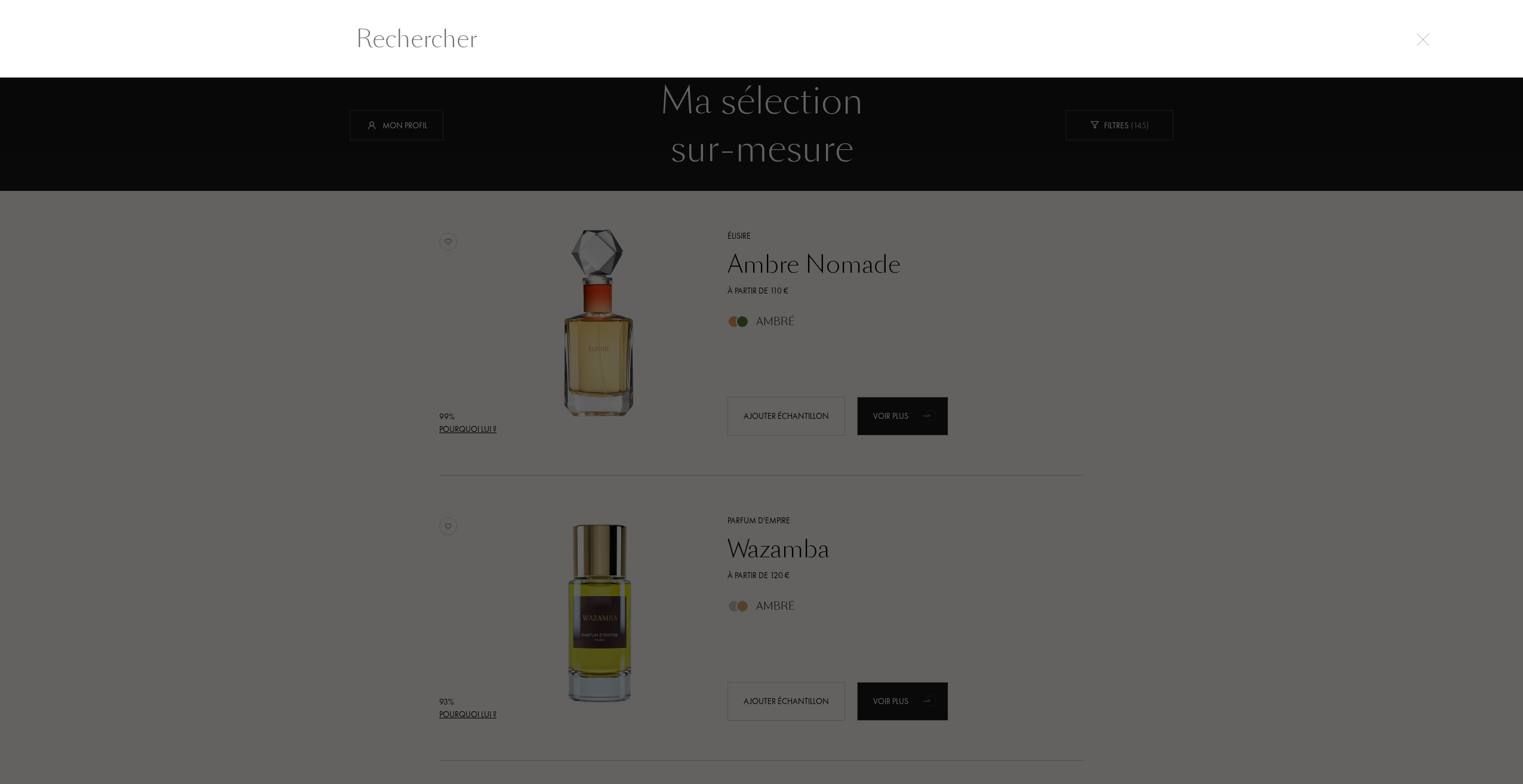
scroll to position [1, 0]
paste input "Clive Christian Jump Up And Kiss Me Hedonistic Eau de Parfum"
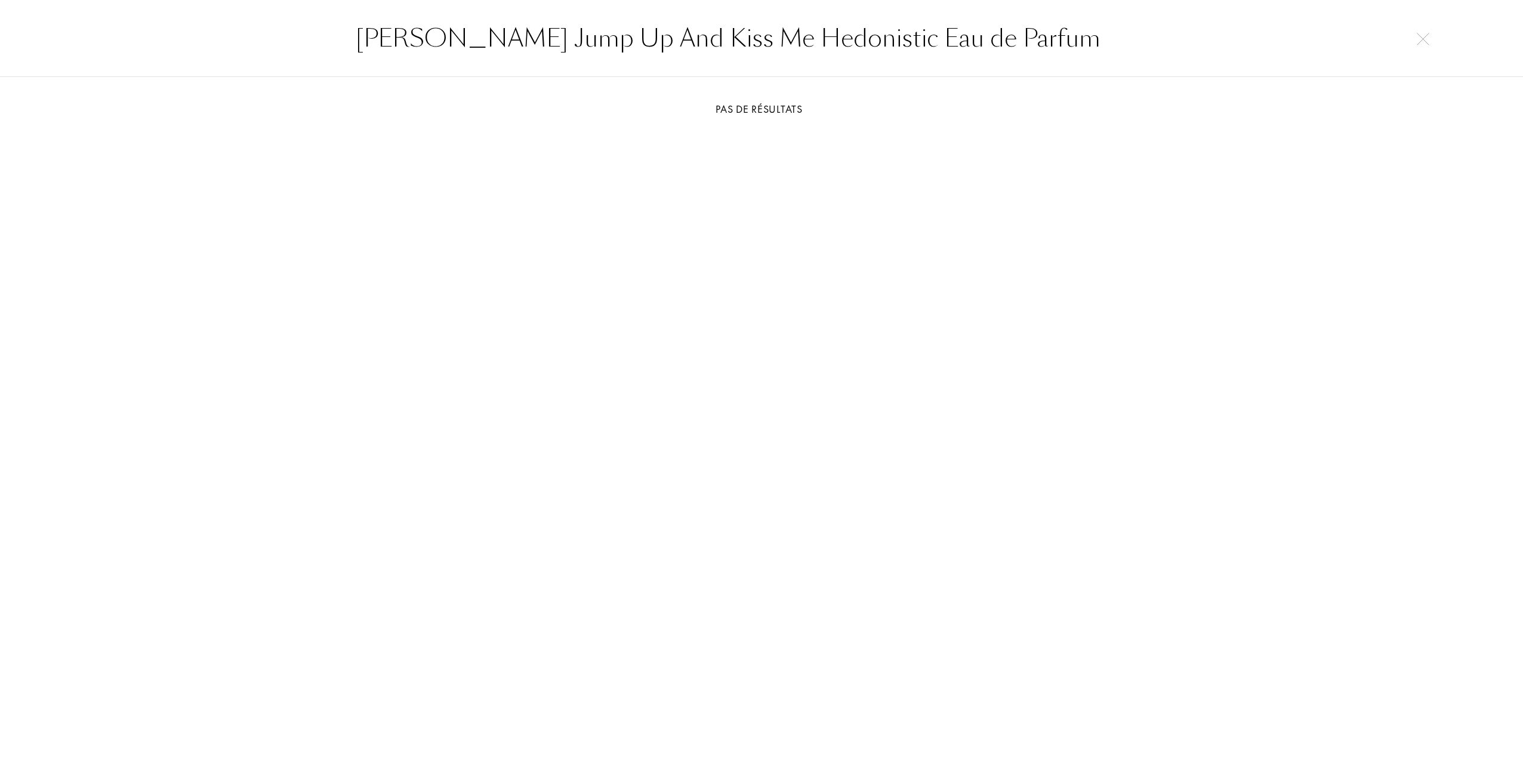
type input "Clive Christian Jump Up And Kiss Me Hedonistic Eau de Parfum"
